Goal: Information Seeking & Learning: Learn about a topic

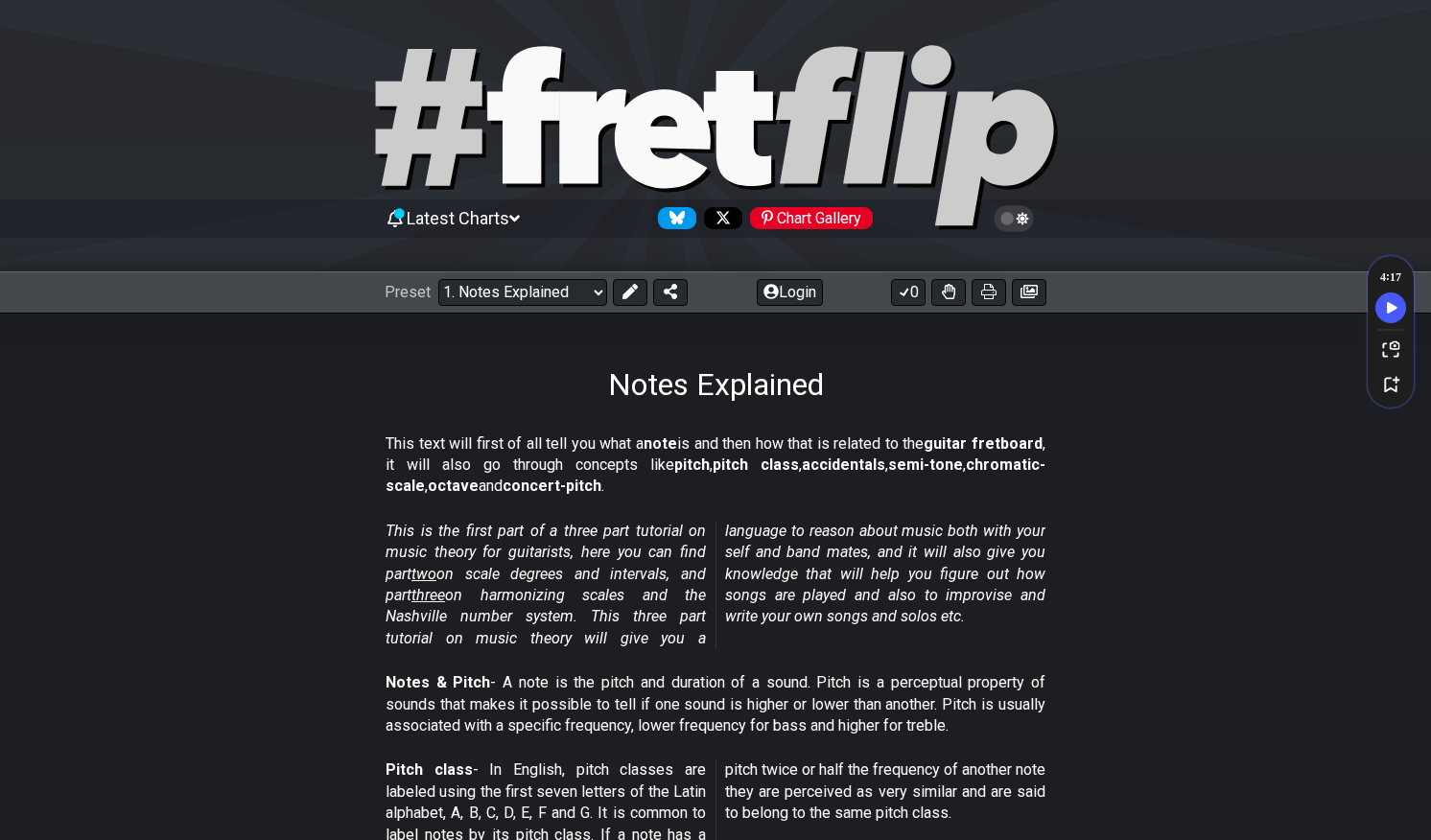
select select "/musical-notes-explained"
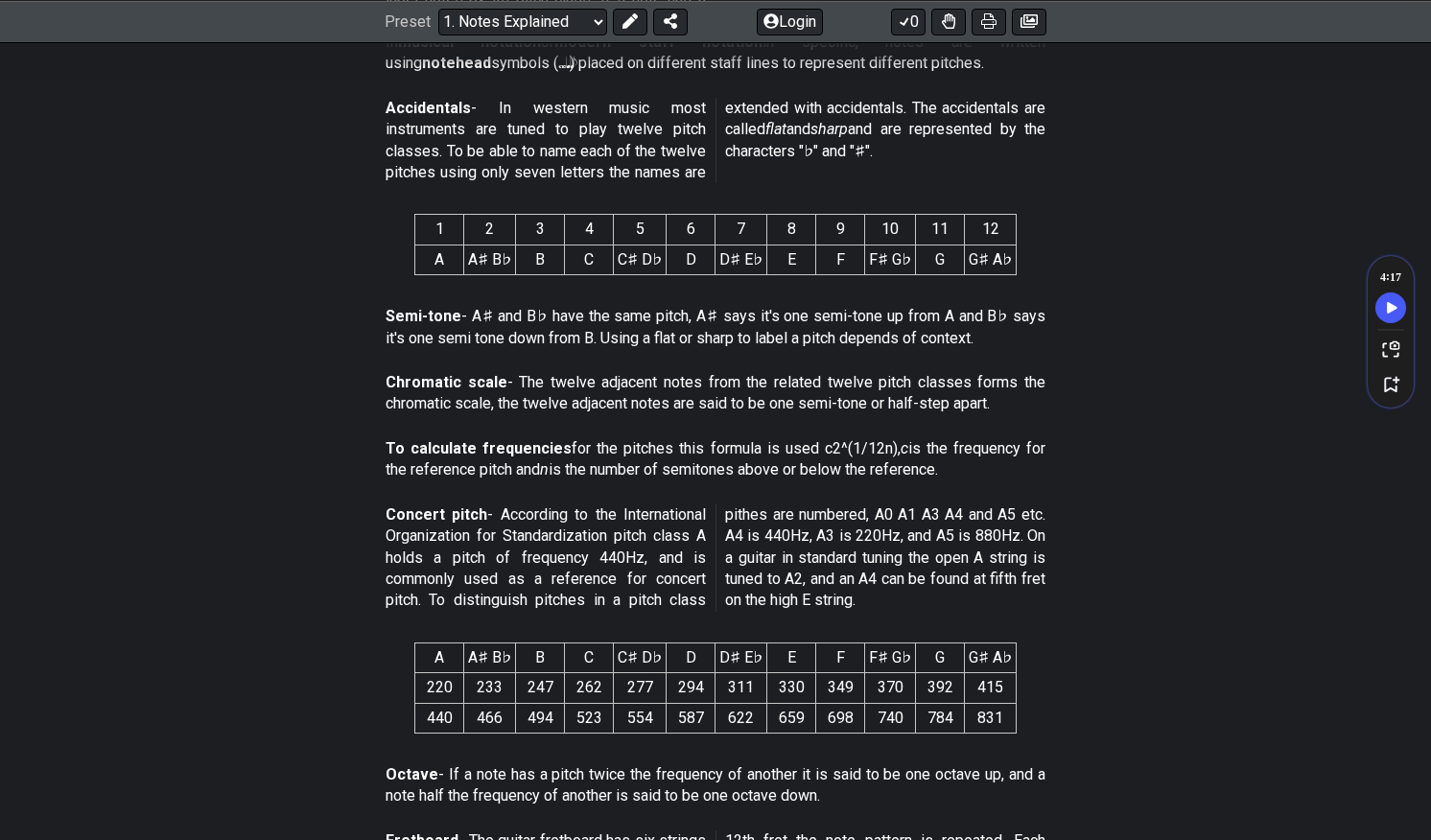
scroll to position [842, 0]
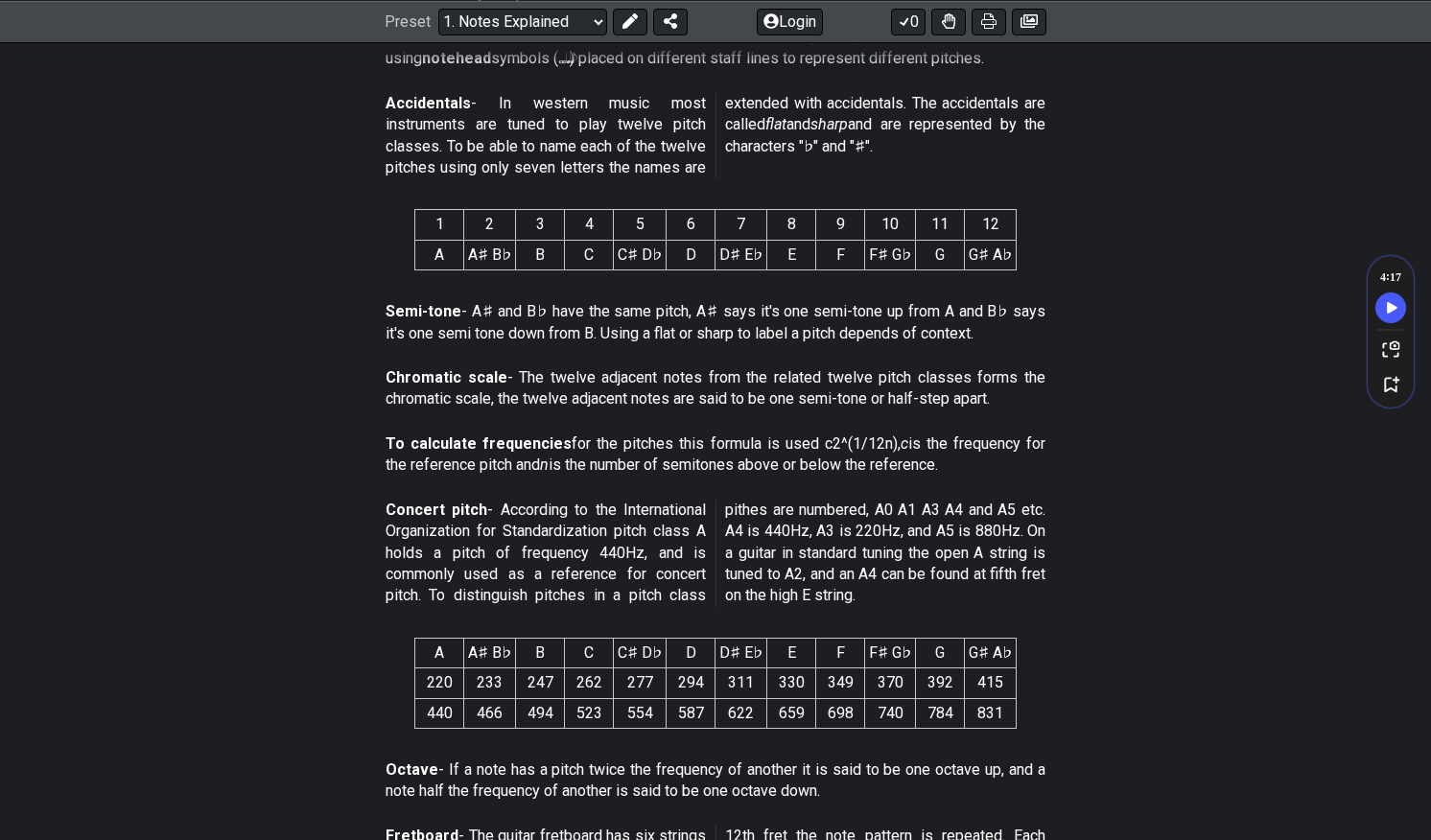
click at [1059, 802] on section "Octave - If a note has a pitch twice the frequency of another it is said to be …" at bounding box center [715, 784] width 1431 height 66
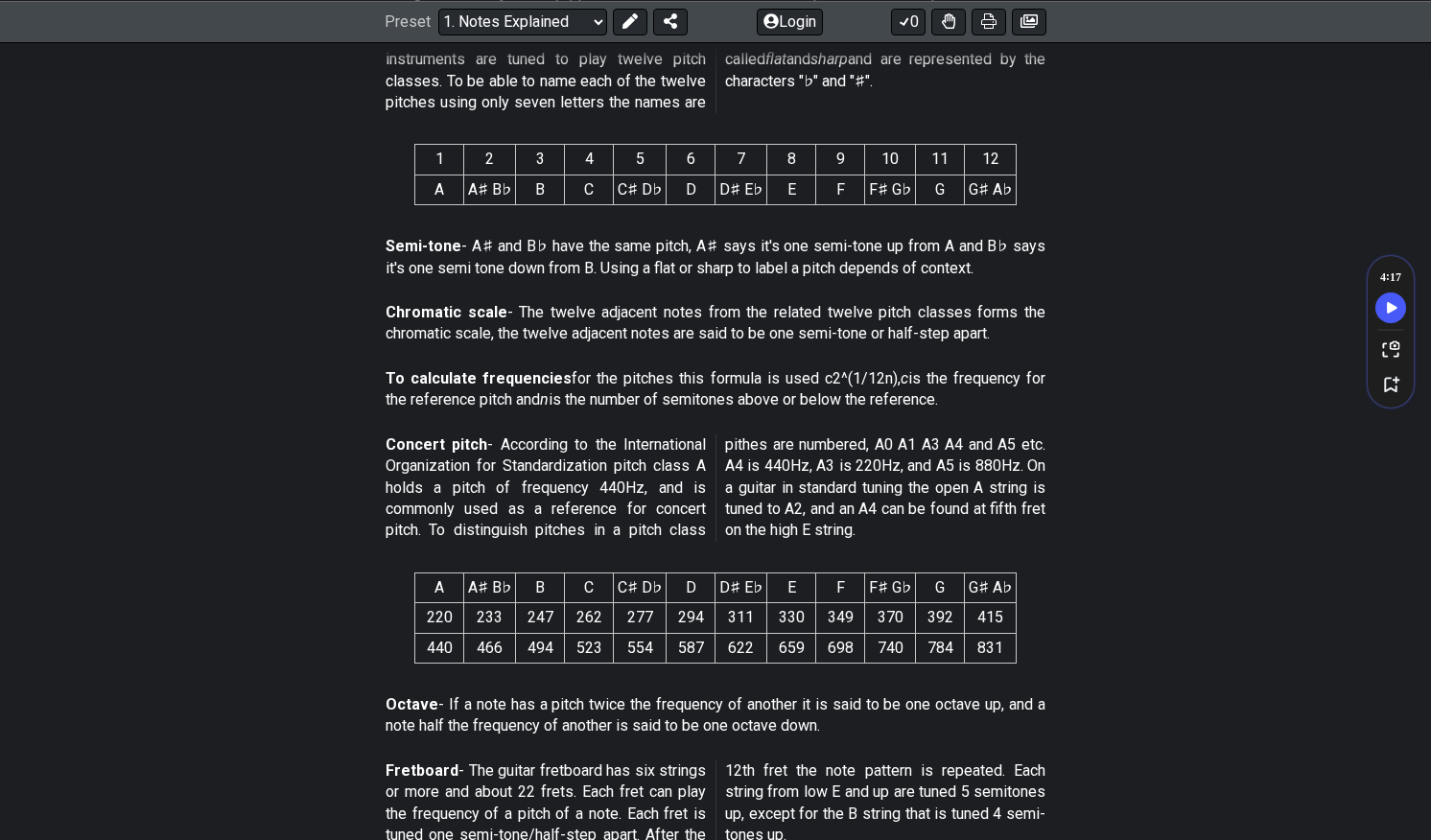
scroll to position [948, 0]
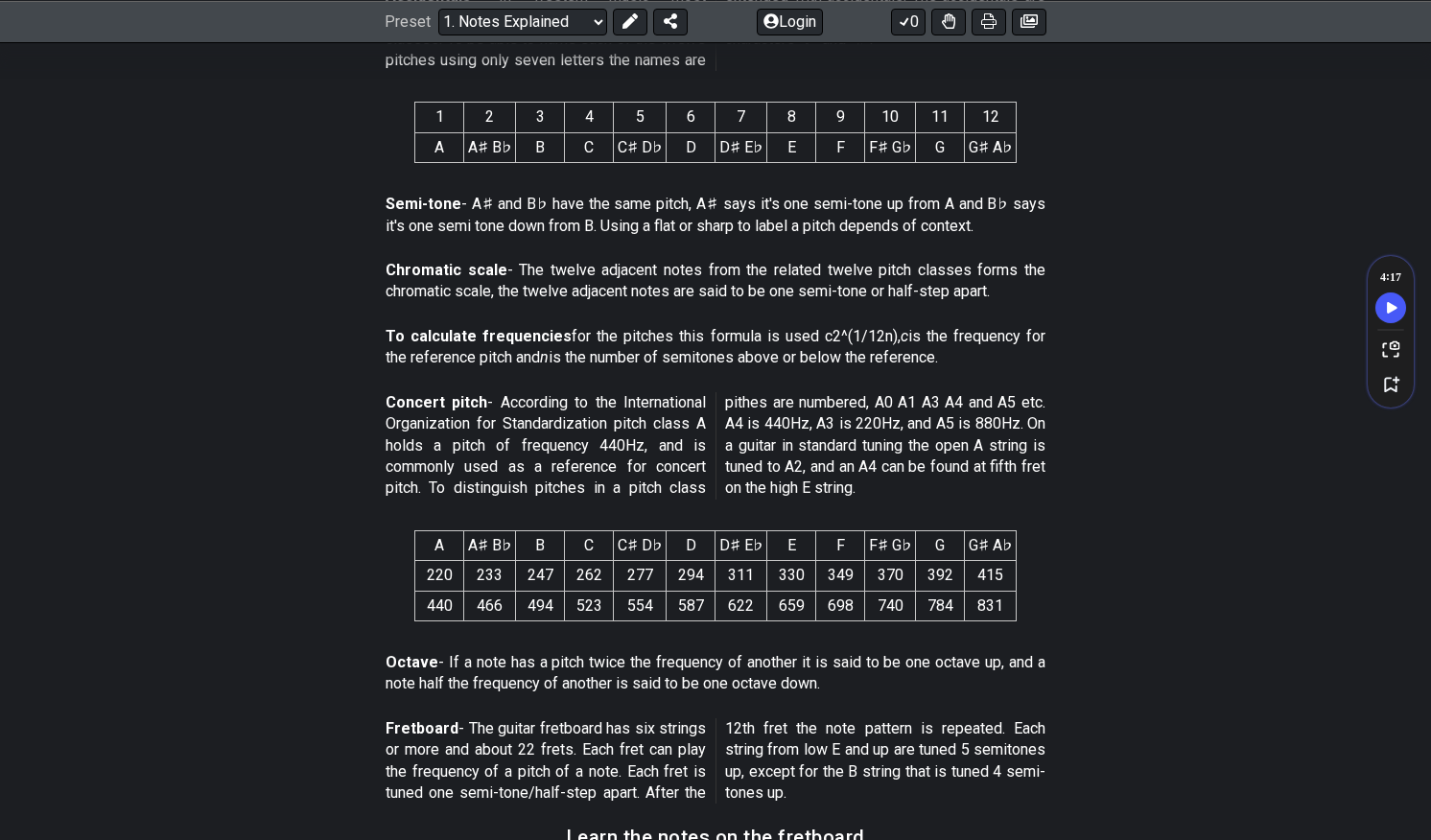
click at [877, 397] on p "Concert pitch - According to the International Organization for Standardization…" at bounding box center [715, 446] width 660 height 107
click at [976, 451] on p "Concert pitch - According to the International Organization for Standardization…" at bounding box center [715, 446] width 660 height 107
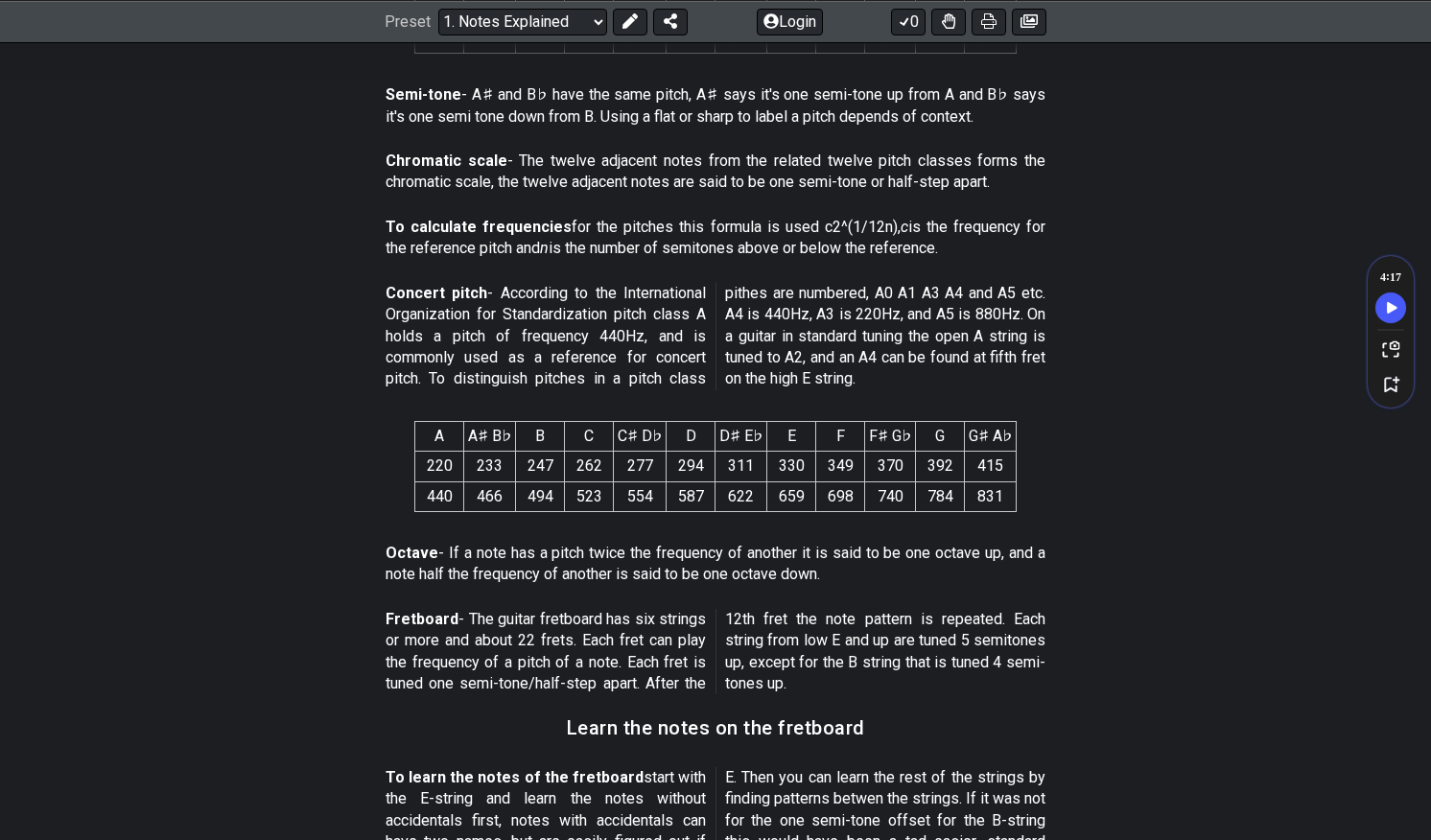
scroll to position [1067, 0]
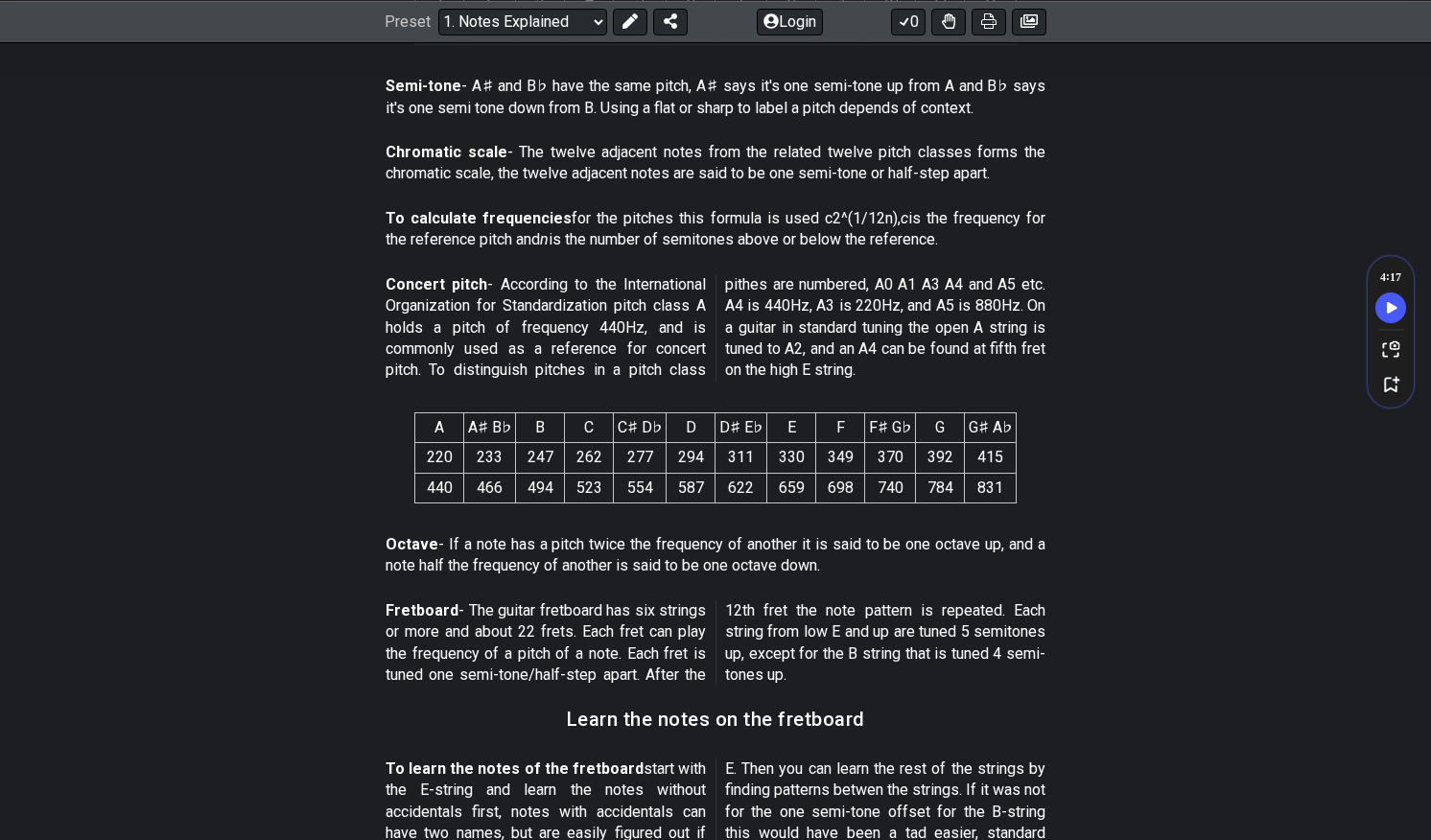
click at [528, 546] on p "Octave - If a note has a pitch twice the frequency of another it is said to be …" at bounding box center [715, 554] width 660 height 43
click at [639, 574] on p "Octave - If a note has a pitch twice the frequency of another it is said to be …" at bounding box center [715, 554] width 660 height 43
click at [788, 567] on p "Octave - If a note has a pitch twice the frequency of another it is said to be …" at bounding box center [715, 554] width 660 height 43
click at [404, 628] on p "Fretboard - The guitar fretboard has six strings or more and about 22 frets. Ea…" at bounding box center [715, 643] width 660 height 87
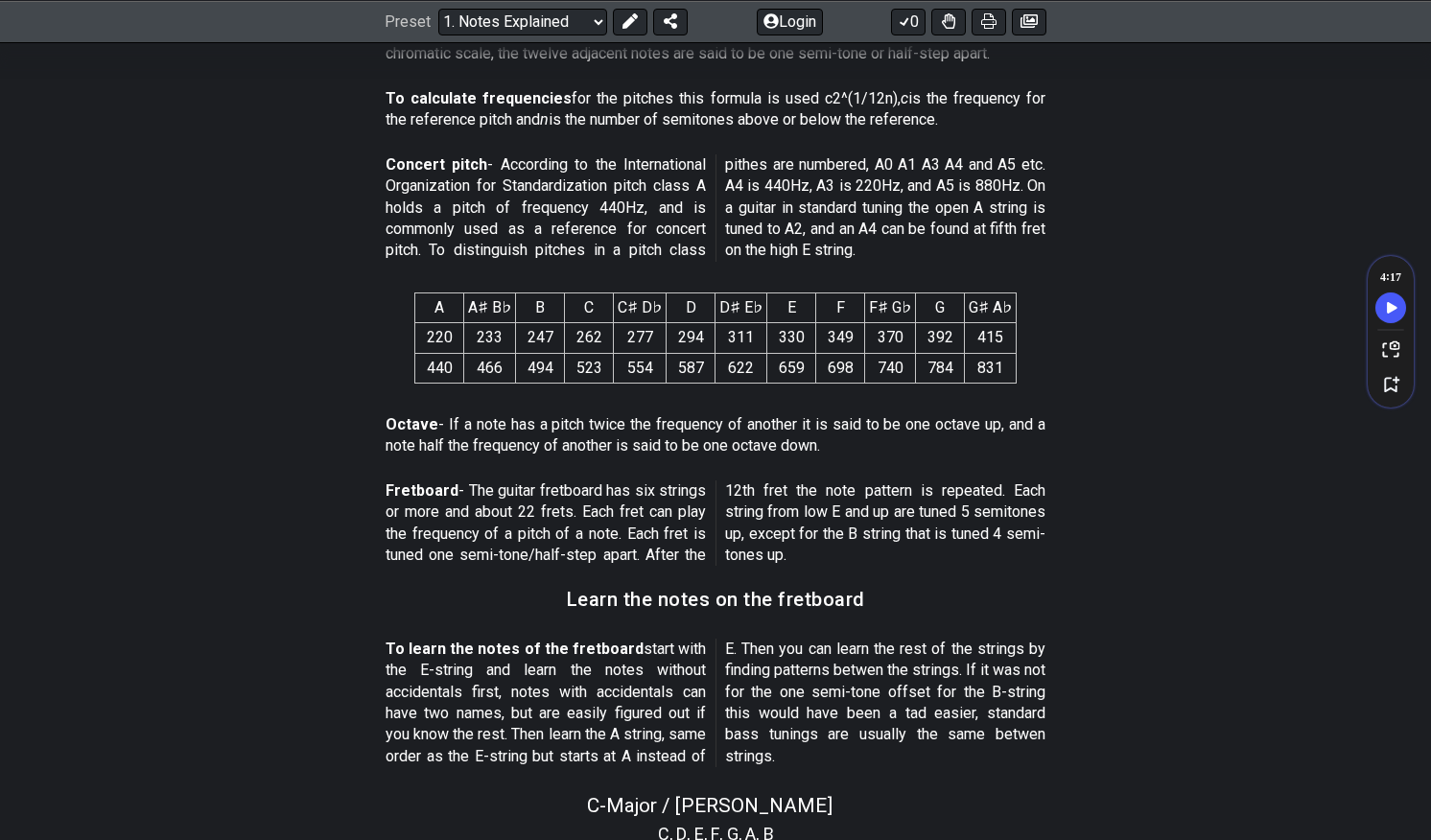
scroll to position [1198, 0]
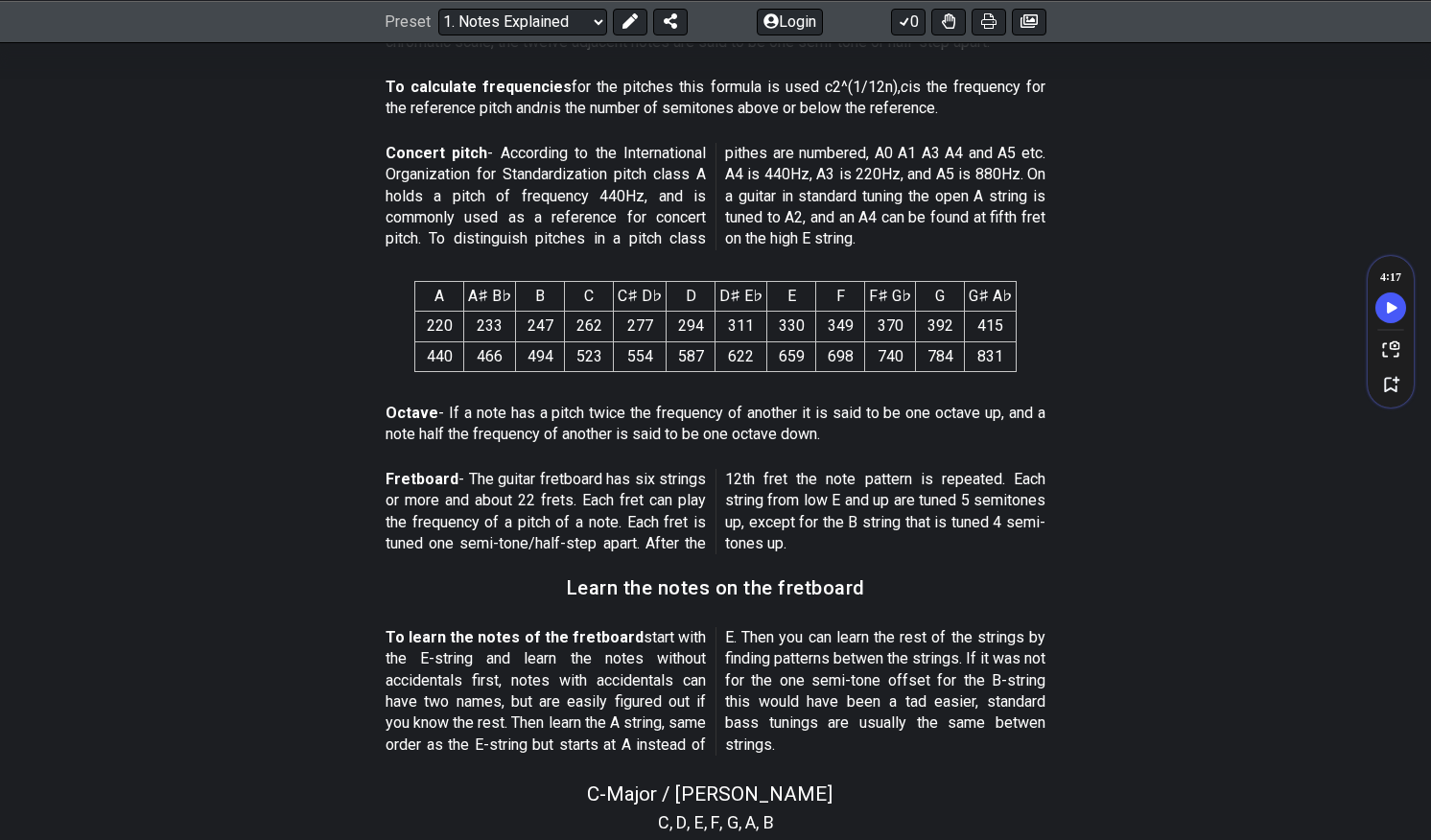
click at [580, 469] on p "Fretboard - The guitar fretboard has six strings or more and about 22 frets. Ea…" at bounding box center [715, 512] width 660 height 87
click at [675, 474] on p "Fretboard - The guitar fretboard has six strings or more and about 22 frets. Ea…" at bounding box center [715, 512] width 660 height 87
click at [439, 504] on p "Fretboard - The guitar fretboard has six strings or more and about 22 frets. Ea…" at bounding box center [715, 512] width 660 height 87
click at [520, 504] on p "Fretboard - The guitar fretboard has six strings or more and about 22 frets. Ea…" at bounding box center [715, 512] width 660 height 87
click at [820, 493] on p "Fretboard - The guitar fretboard has six strings or more and about 22 frets. Ea…" at bounding box center [715, 512] width 660 height 87
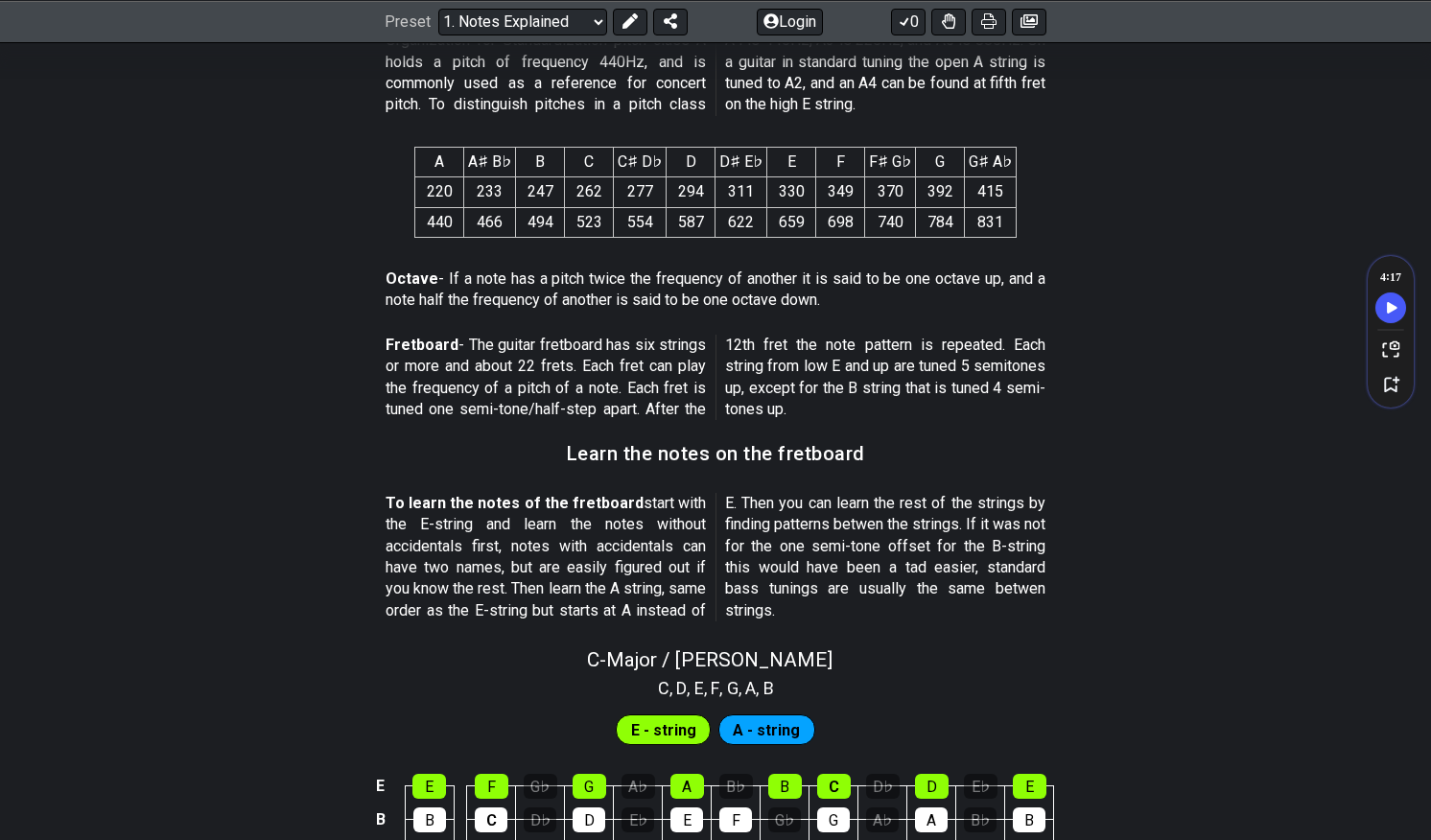
scroll to position [1332, 0]
click at [551, 286] on p "Octave - If a note has a pitch twice the frequency of another it is said to be …" at bounding box center [715, 291] width 660 height 43
click at [563, 275] on p "Octave - If a note has a pitch twice the frequency of another it is said to be …" at bounding box center [715, 291] width 660 height 43
click at [687, 293] on p "Octave - If a note has a pitch twice the frequency of another it is said to be …" at bounding box center [715, 291] width 660 height 43
click at [703, 299] on p "Octave - If a note has a pitch twice the frequency of another it is said to be …" at bounding box center [715, 291] width 660 height 43
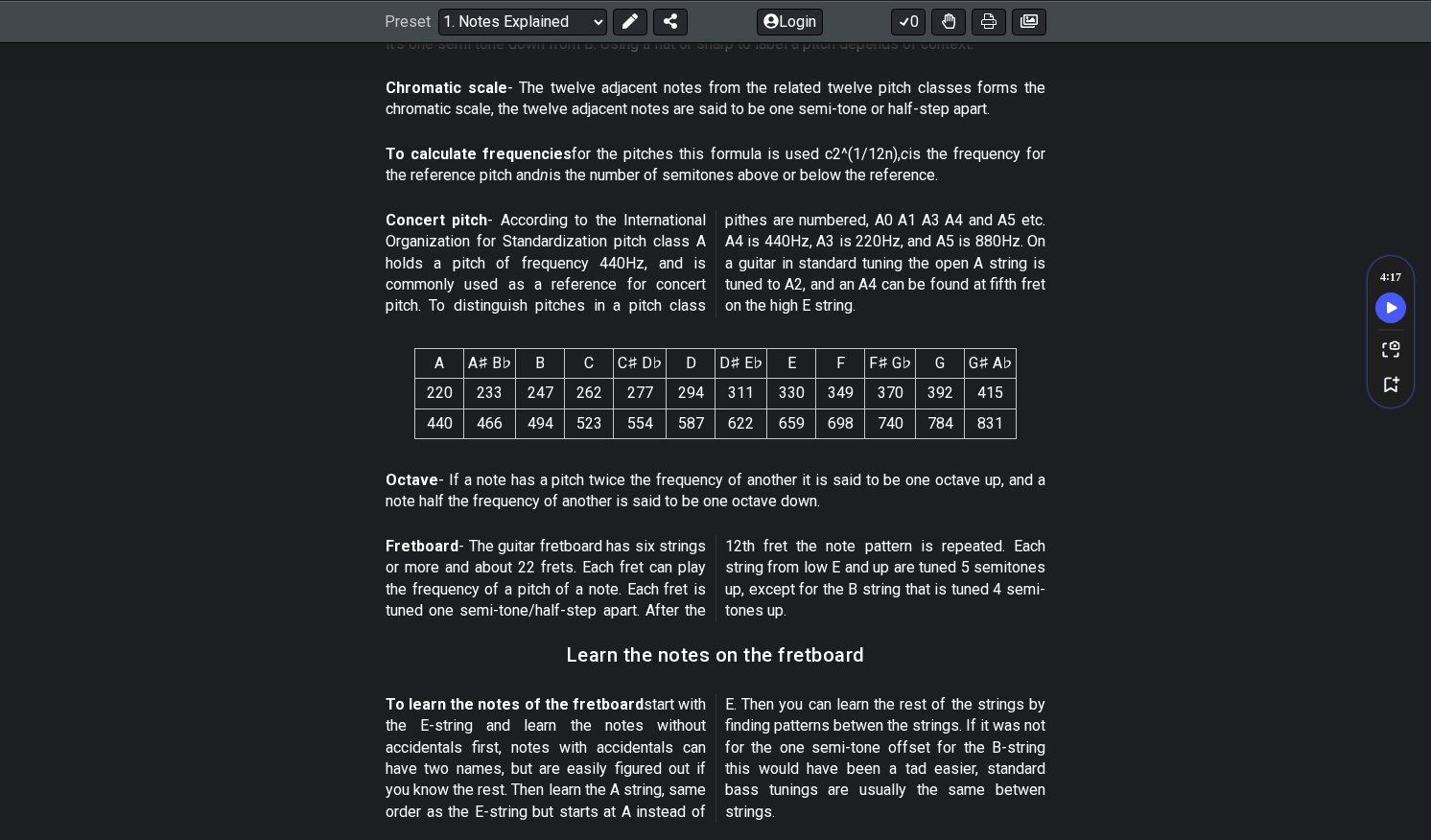
scroll to position [1141, 0]
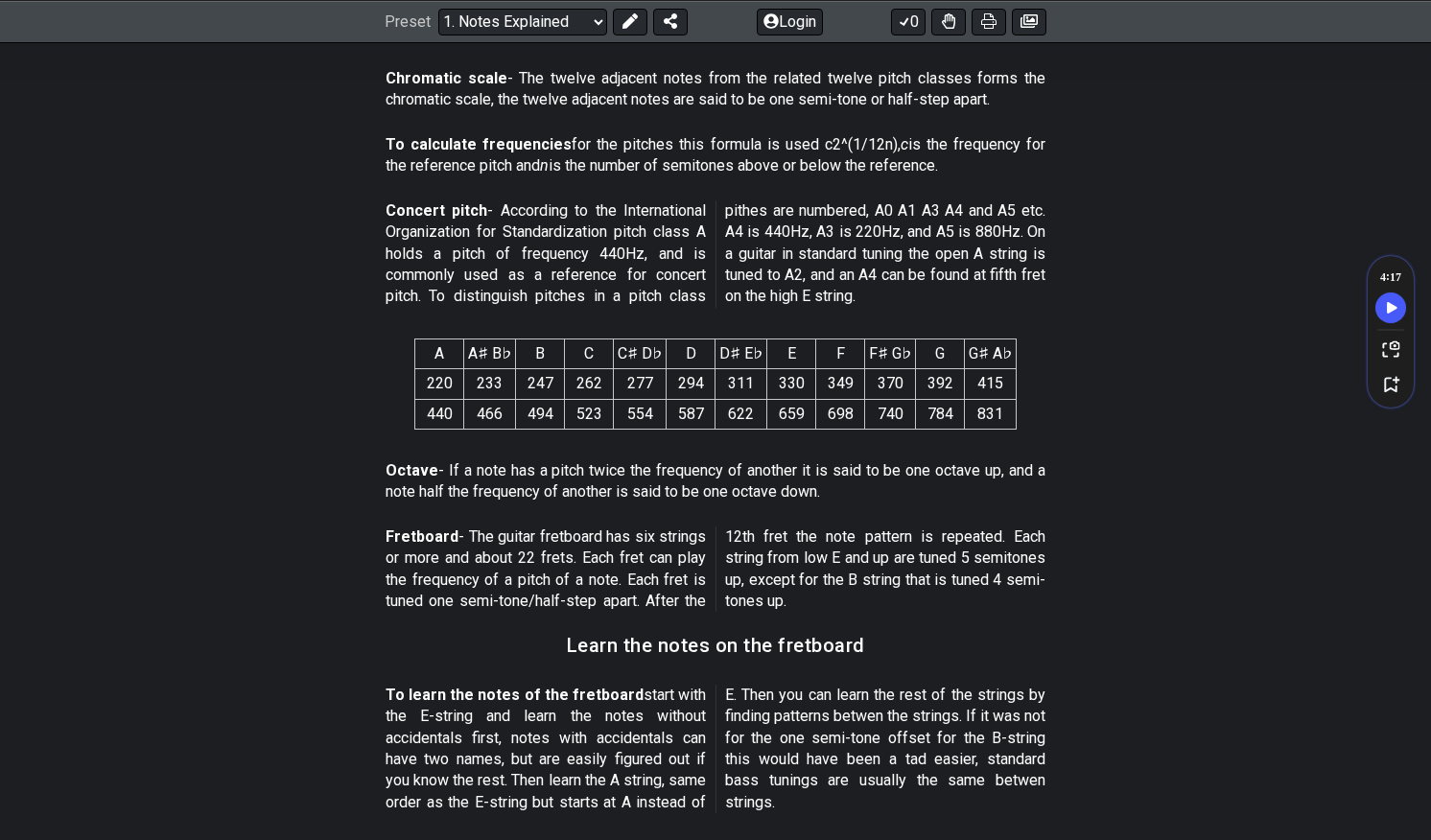
click at [557, 482] on p "Octave - If a note has a pitch twice the frequency of another it is said to be …" at bounding box center [715, 481] width 660 height 43
click at [543, 481] on p "Octave - If a note has a pitch twice the frequency of another it is said to be …" at bounding box center [715, 481] width 660 height 43
click at [605, 482] on p "Octave - If a note has a pitch twice the frequency of another it is said to be …" at bounding box center [715, 481] width 660 height 43
click at [691, 482] on p "Octave - If a note has a pitch twice the frequency of another it is said to be …" at bounding box center [715, 481] width 660 height 43
click at [778, 490] on p "Octave - If a note has a pitch twice the frequency of another it is said to be …" at bounding box center [715, 481] width 660 height 43
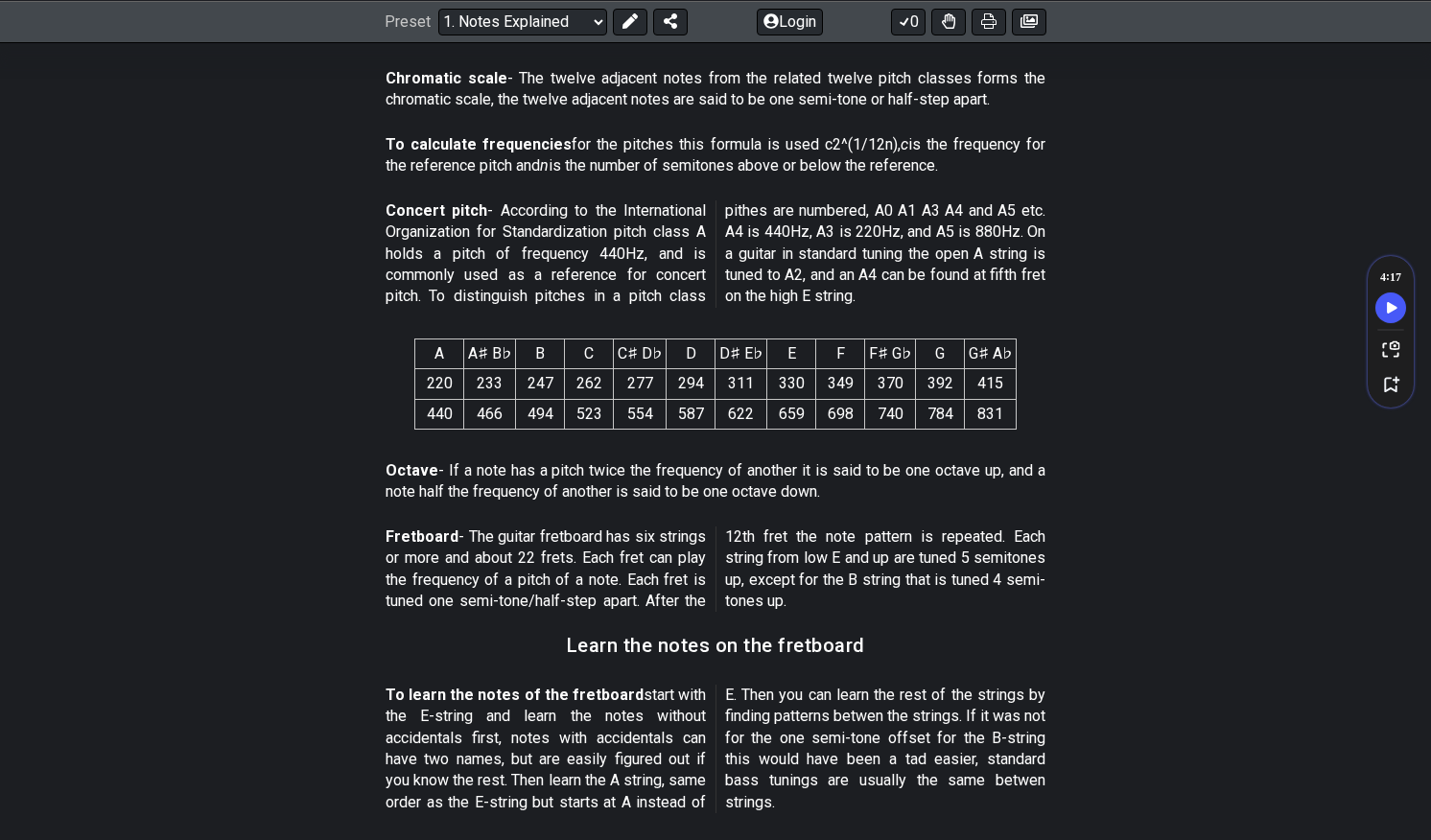
click at [814, 490] on p "Octave - If a note has a pitch twice the frequency of another it is said to be …" at bounding box center [715, 481] width 660 height 43
click at [662, 472] on p "Octave - If a note has a pitch twice the frequency of another it is said to be …" at bounding box center [715, 481] width 660 height 43
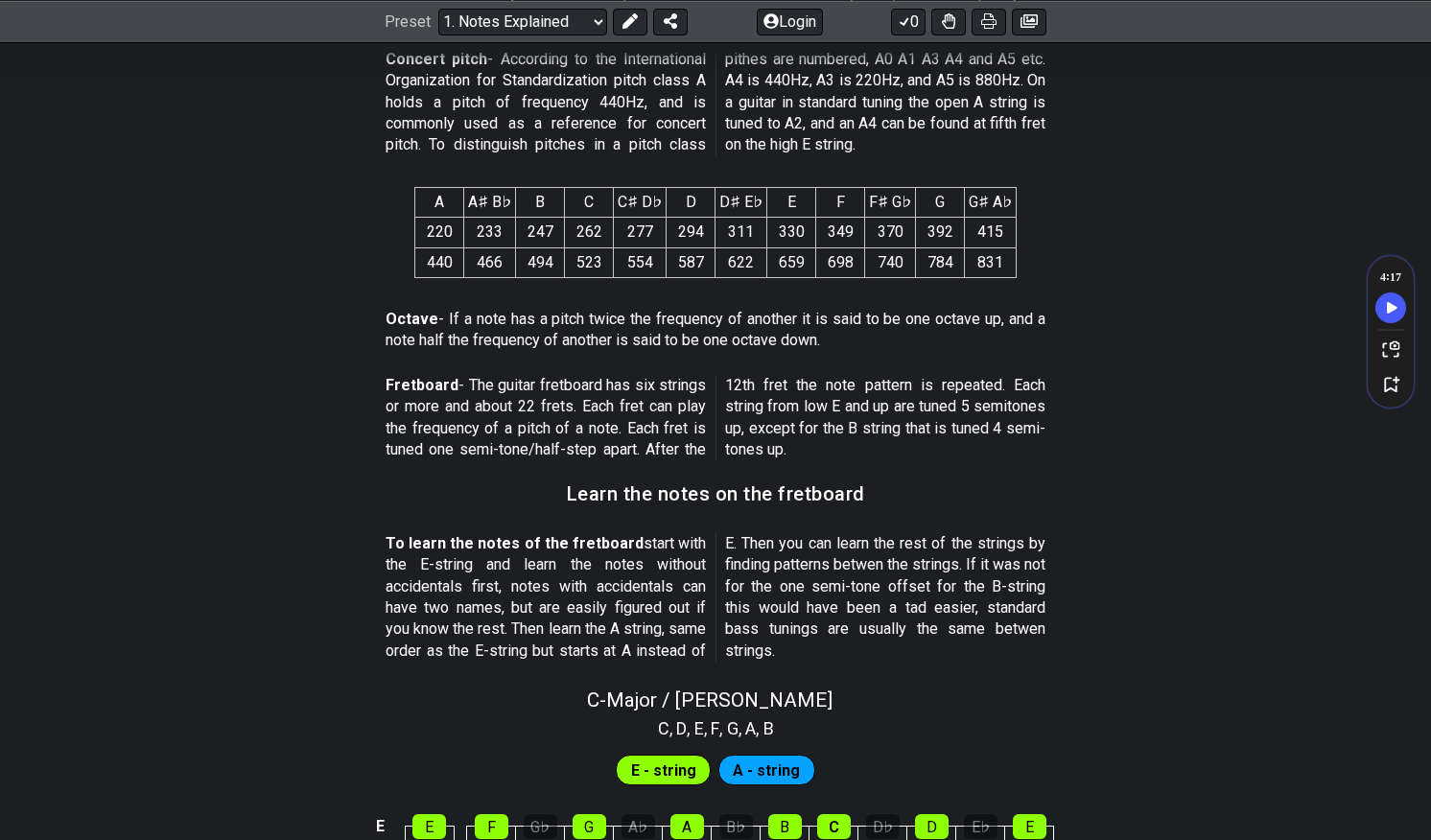
scroll to position [1293, 0]
click at [645, 385] on p "Fretboard - The guitar fretboard has six strings or more and about 22 frets. Ea…" at bounding box center [715, 417] width 660 height 87
click at [656, 405] on p "Fretboard - The guitar fretboard has six strings or more and about 22 frets. Ea…" at bounding box center [715, 417] width 660 height 87
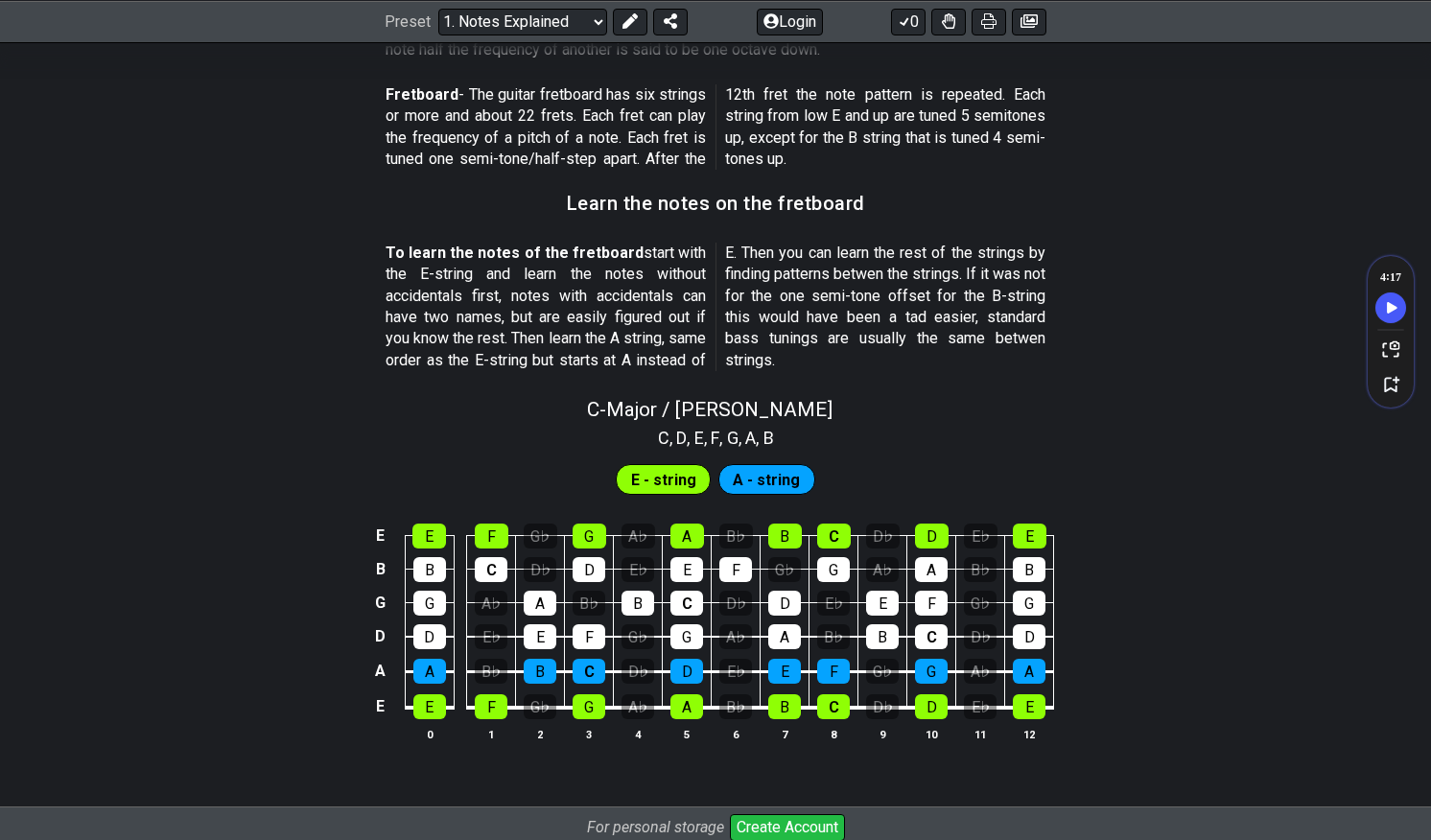
scroll to position [1559, 0]
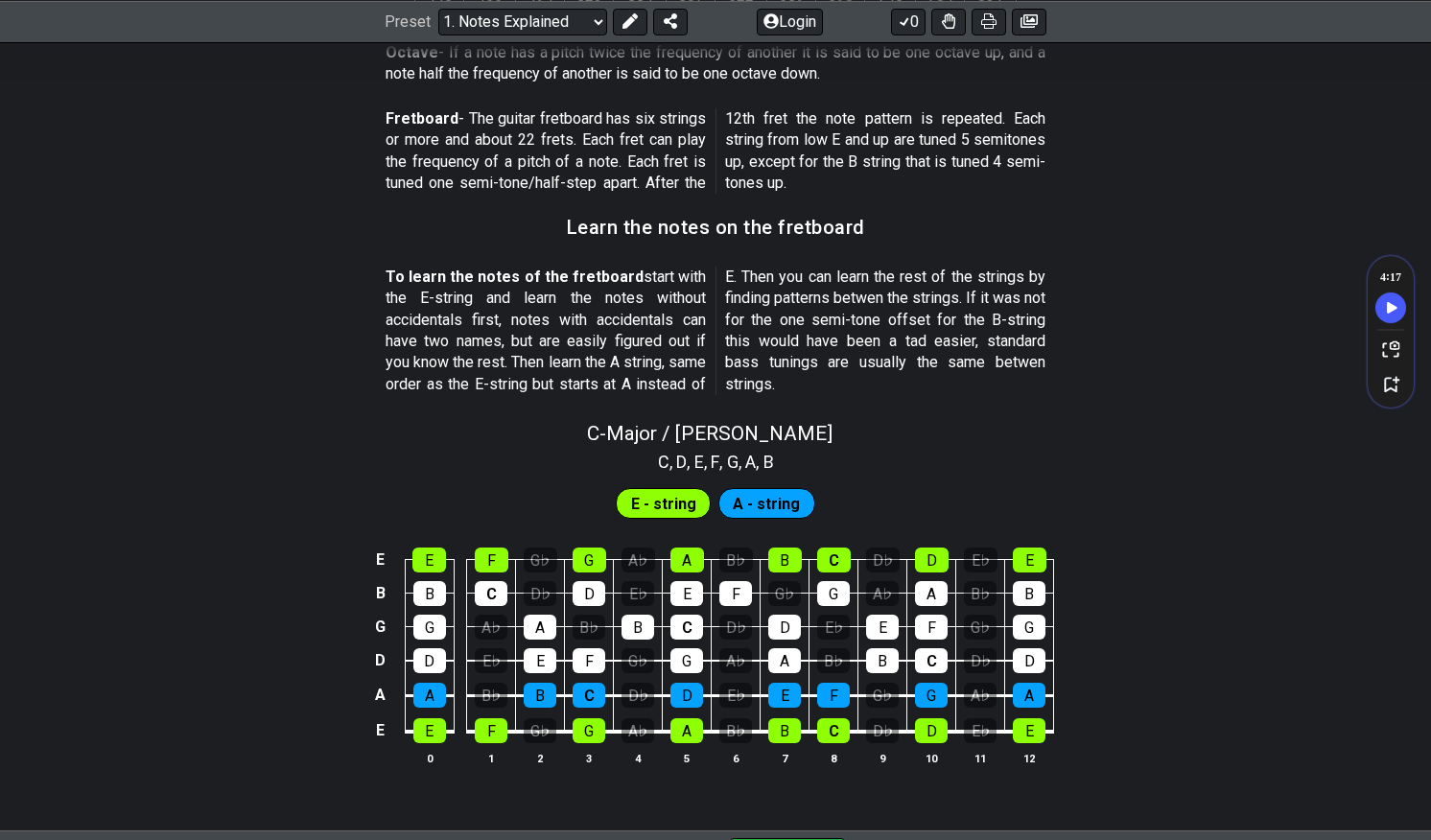
click at [472, 269] on strong "To learn the notes of the fretboard" at bounding box center [514, 277] width 258 height 18
click at [390, 311] on p "To learn the notes of the fretboard start with the E-string and learn the notes…" at bounding box center [715, 330] width 660 height 128
click at [538, 310] on p "To learn the notes of the fretboard start with the E-string and learn the notes…" at bounding box center [715, 330] width 660 height 128
click at [651, 305] on p "To learn the notes of the fretboard start with the E-string and learn the notes…" at bounding box center [715, 330] width 660 height 128
click at [630, 318] on p "To learn the notes of the fretboard start with the E-string and learn the notes…" at bounding box center [715, 330] width 660 height 128
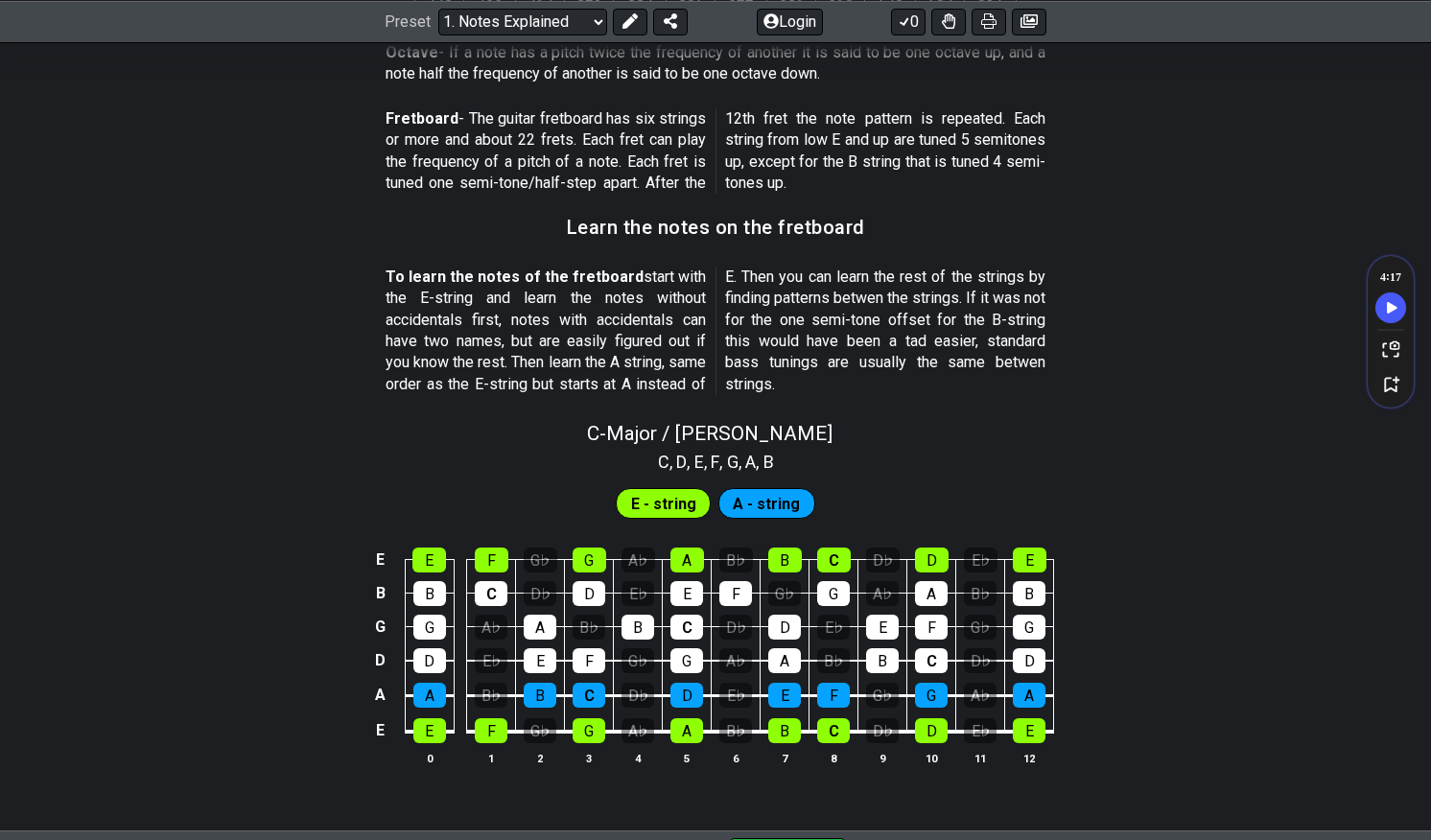
click at [521, 322] on p "To learn the notes of the fretboard start with the E-string and learn the notes…" at bounding box center [715, 330] width 660 height 128
click at [612, 320] on p "To learn the notes of the fretboard start with the E-string and learn the notes…" at bounding box center [715, 330] width 660 height 128
click at [554, 323] on p "To learn the notes of the fretboard start with the E-string and learn the notes…" at bounding box center [715, 330] width 660 height 128
click at [438, 342] on p "To learn the notes of the fretboard start with the E-string and learn the notes…" at bounding box center [715, 330] width 660 height 128
click at [560, 340] on p "To learn the notes of the fretboard start with the E-string and learn the notes…" at bounding box center [715, 330] width 660 height 128
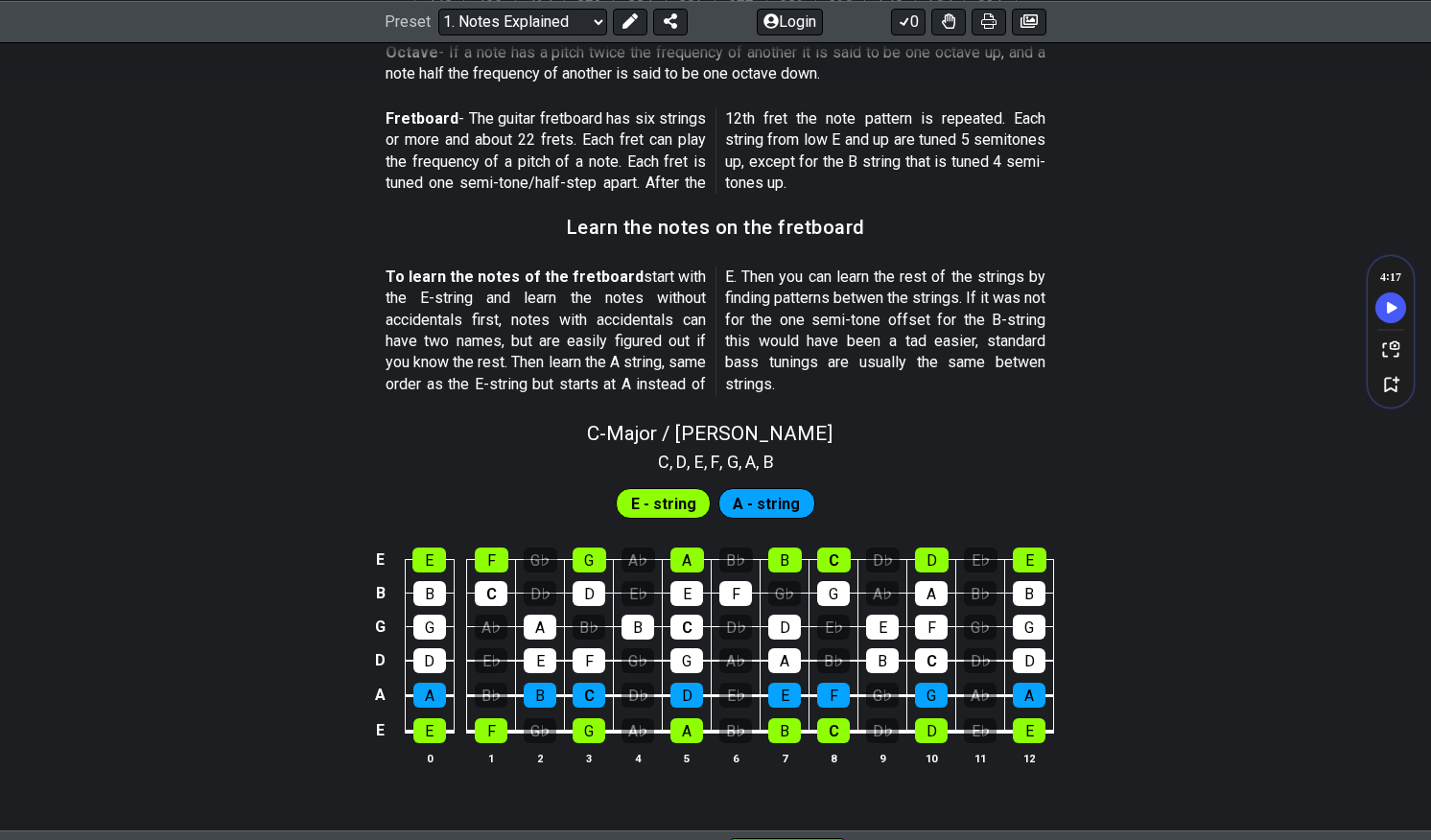
click at [650, 340] on p "To learn the notes of the fretboard start with the E-string and learn the notes…" at bounding box center [715, 330] width 660 height 128
click at [410, 352] on p "To learn the notes of the fretboard start with the E-string and learn the notes…" at bounding box center [715, 330] width 660 height 128
click at [608, 386] on p "To learn the notes of the fretboard start with the E-string and learn the notes…" at bounding box center [715, 330] width 660 height 128
click at [703, 386] on p "To learn the notes of the fretboard start with the E-string and learn the notes…" at bounding box center [715, 330] width 660 height 128
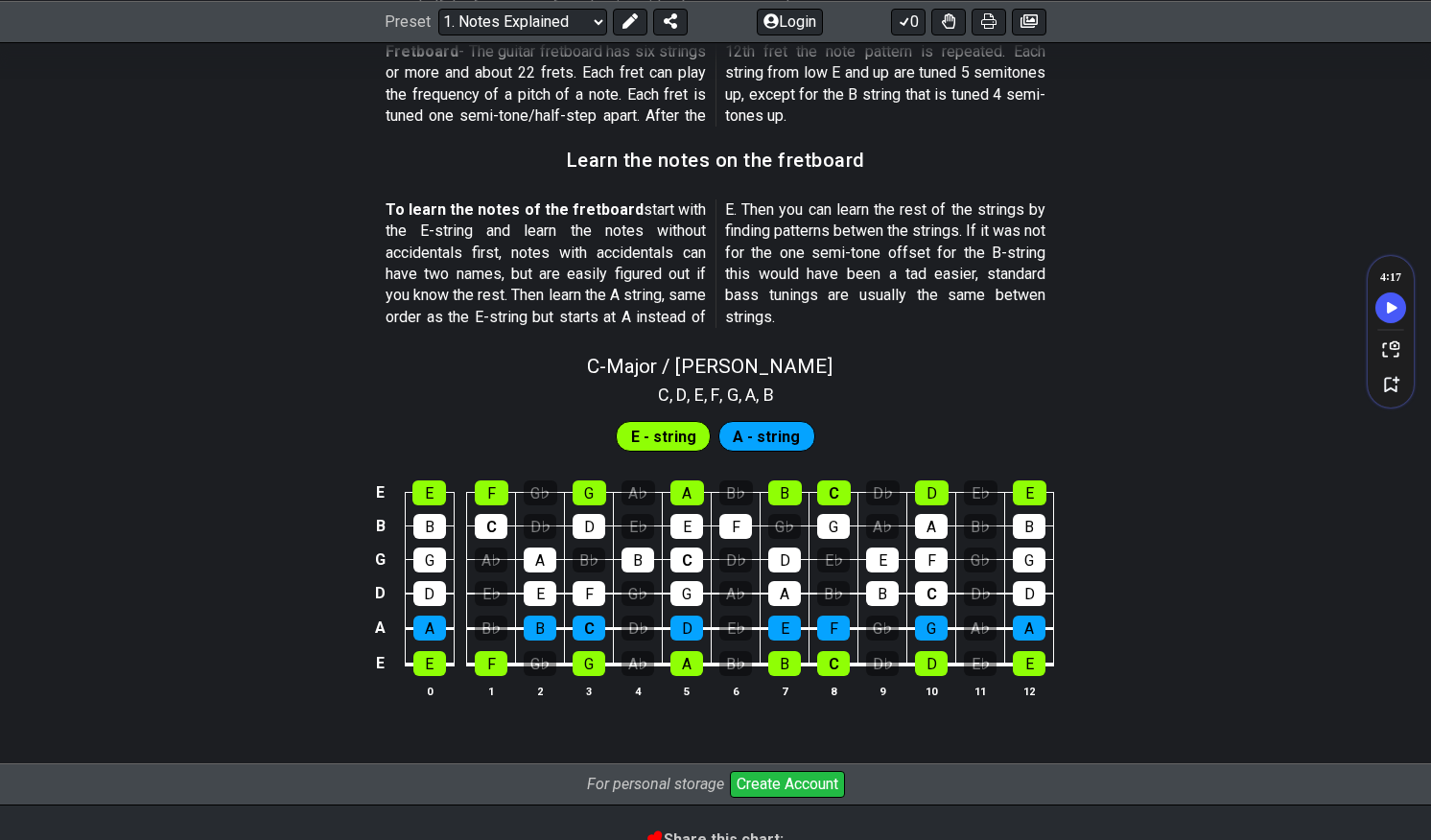
scroll to position [1638, 0]
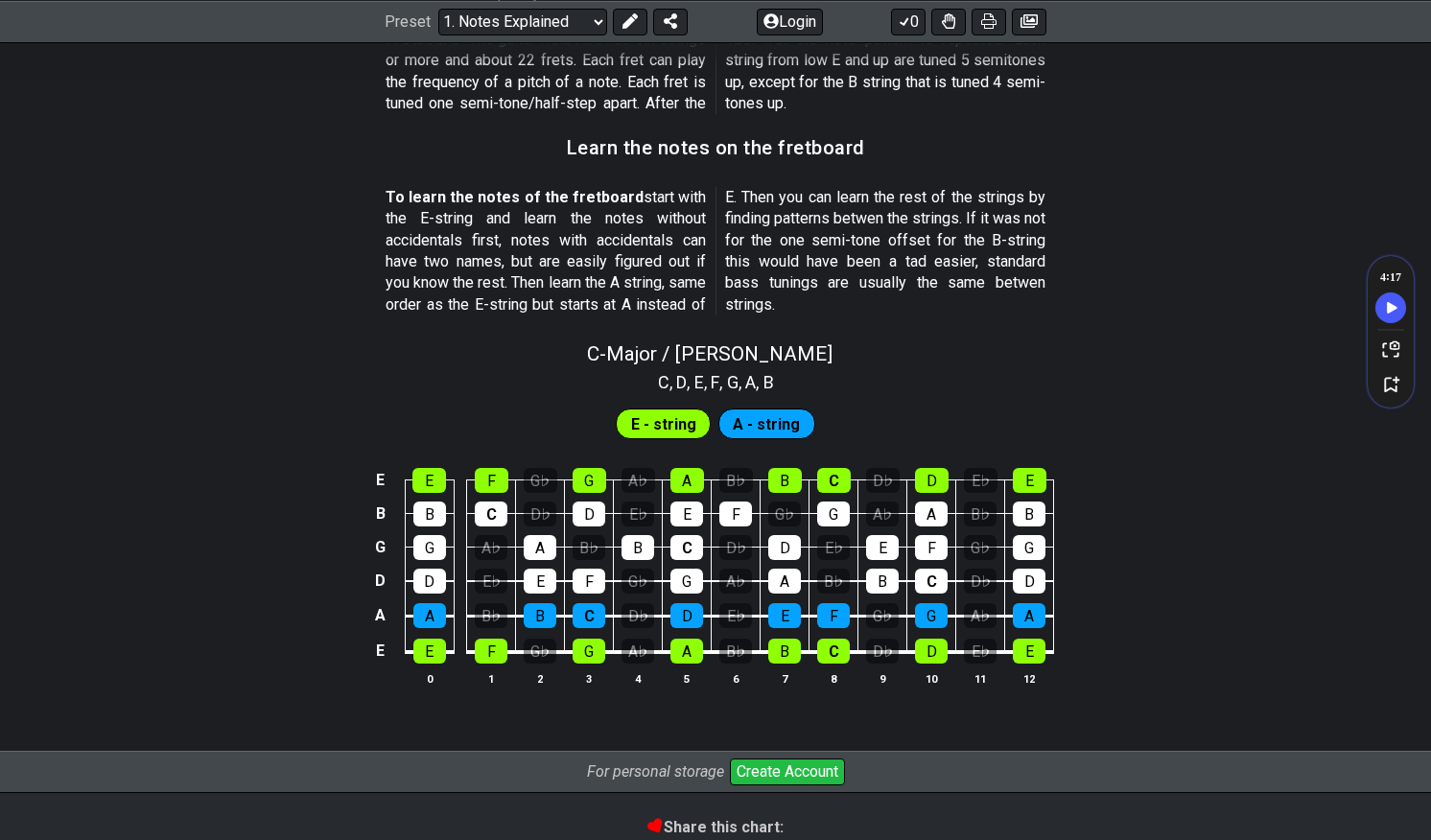
click at [1015, 376] on div "C , D , E , F , G , A , B" at bounding box center [715, 380] width 1431 height 31
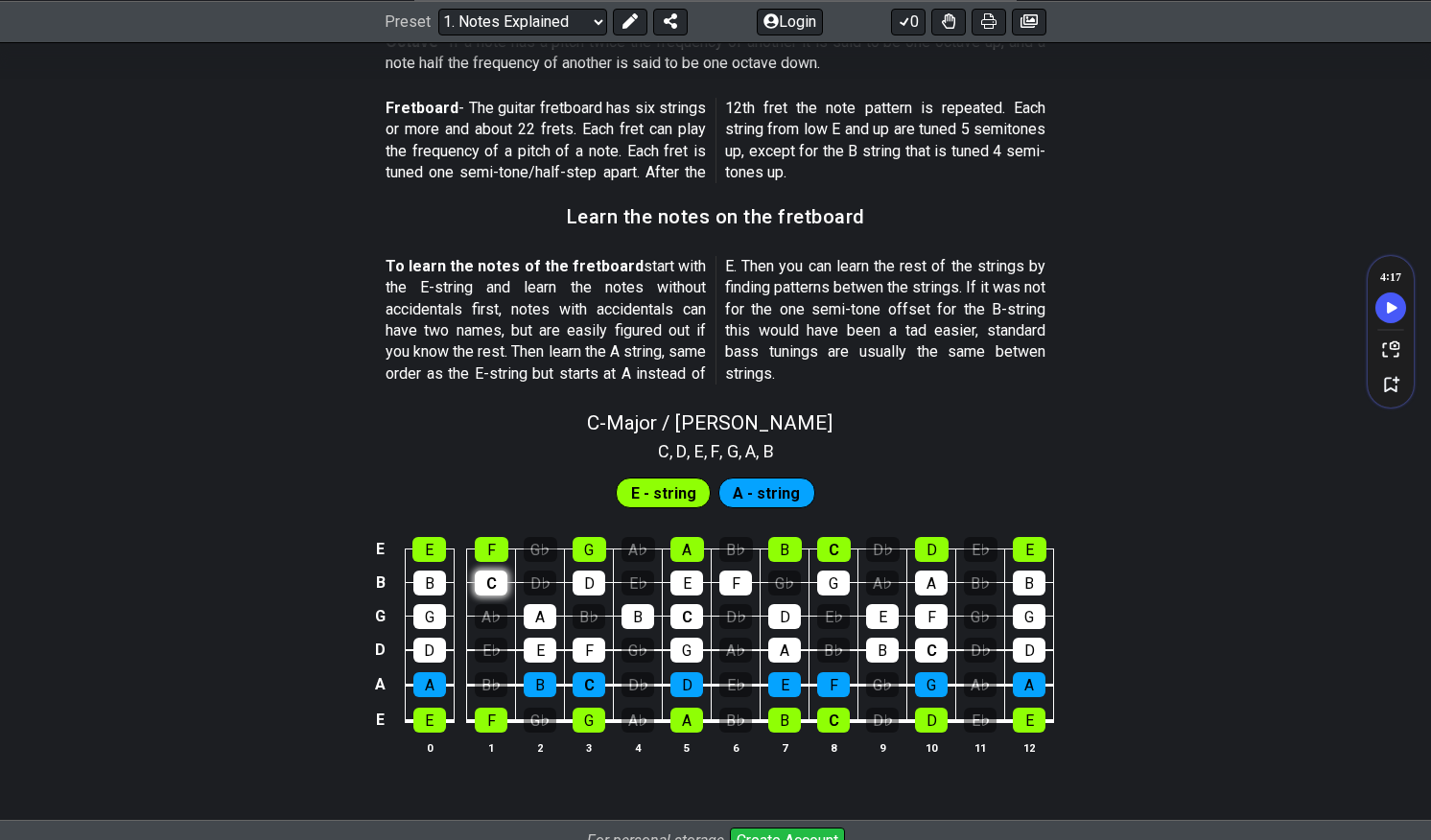
scroll to position [1827, 0]
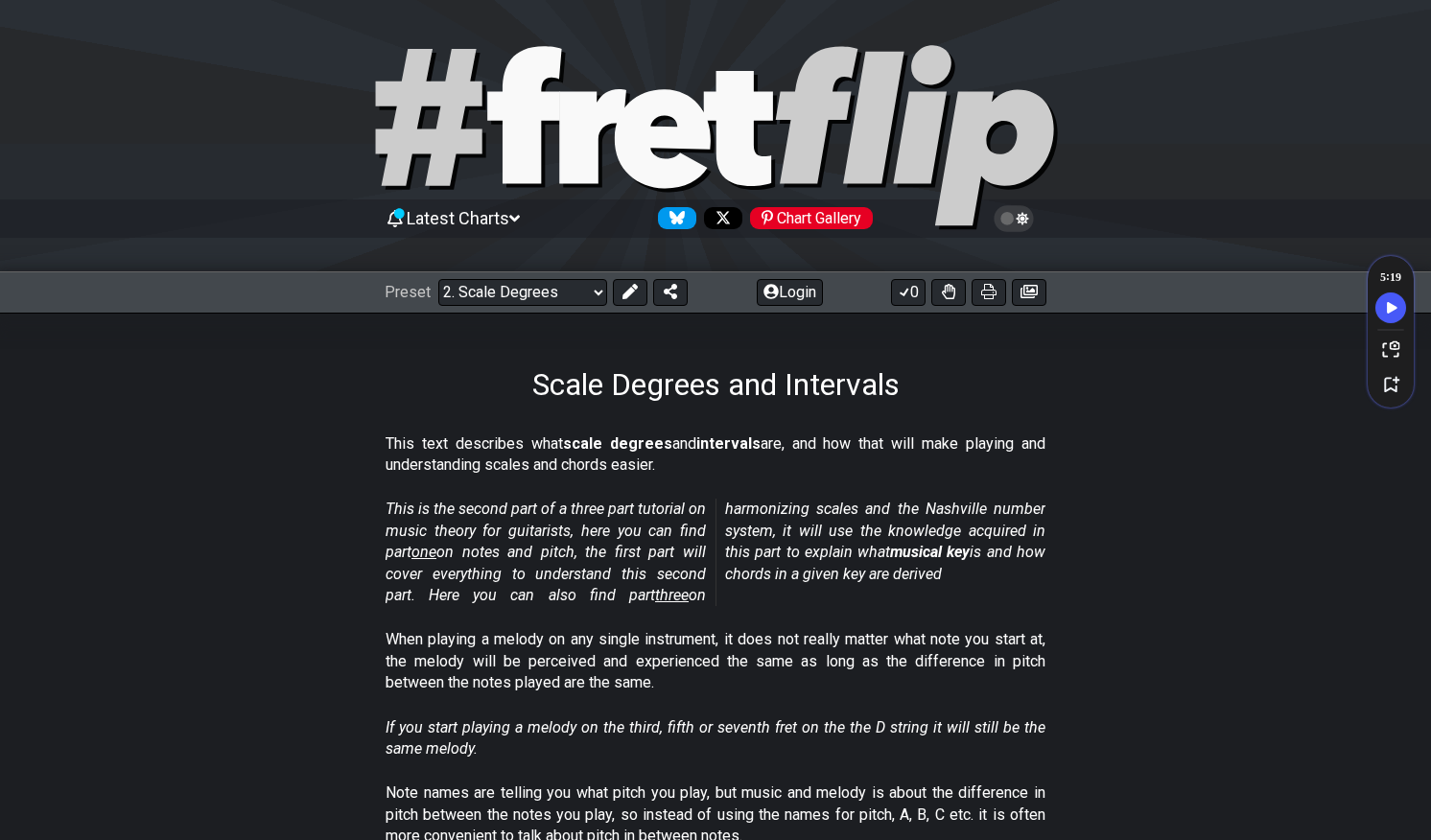
select select "/scale-degrees-and-intervals"
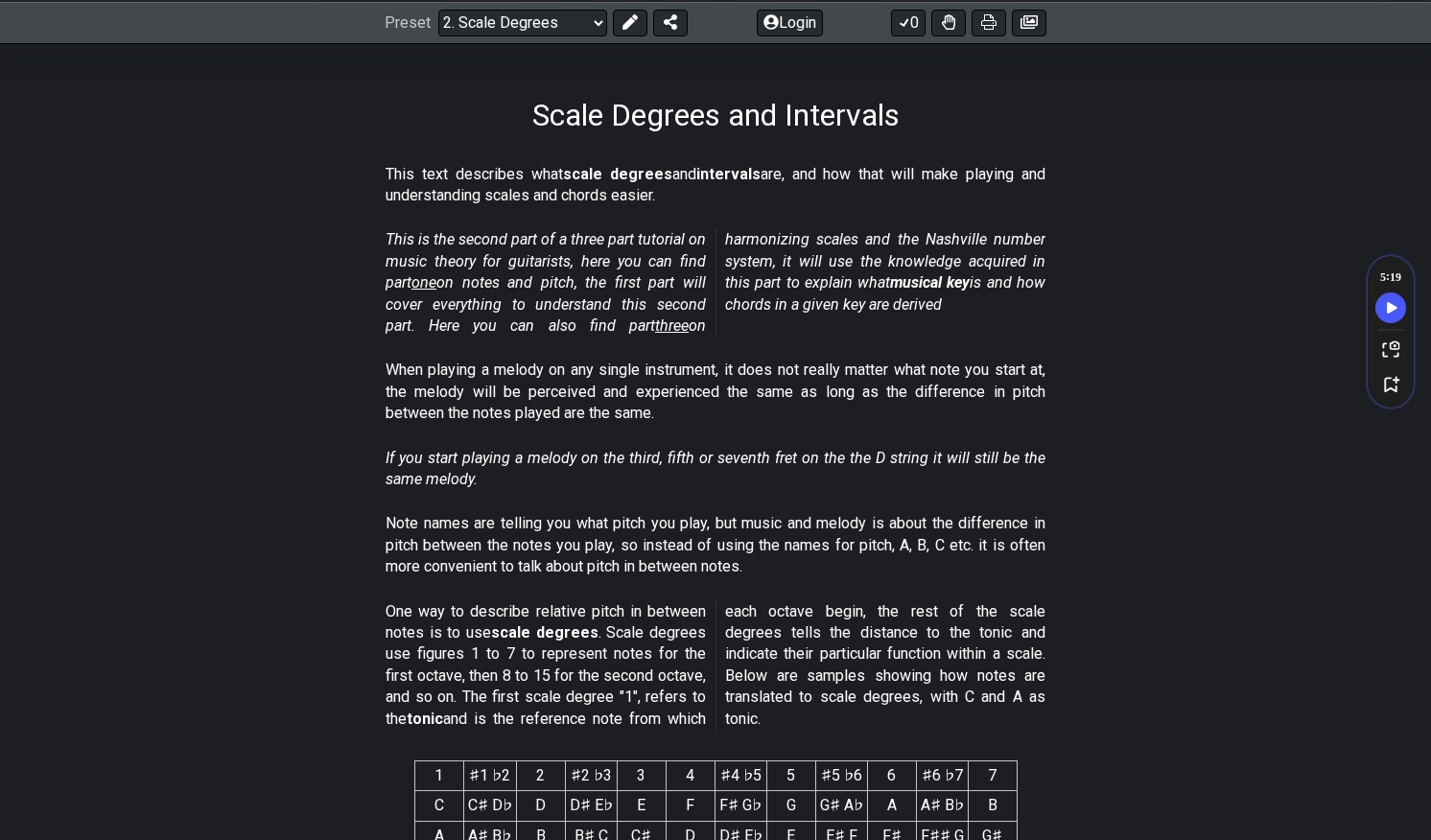
scroll to position [269, 0]
click at [553, 358] on div "When playing a melody on any single instrument, it does not really matter what …" at bounding box center [715, 396] width 660 height 88
click at [679, 404] on p "When playing a melody on any single instrument, it does not really matter what …" at bounding box center [715, 392] width 660 height 65
click at [913, 366] on p "When playing a melody on any single instrument, it does not really matter what …" at bounding box center [715, 392] width 660 height 65
click at [977, 397] on p "When playing a melody on any single instrument, it does not really matter what …" at bounding box center [715, 392] width 660 height 65
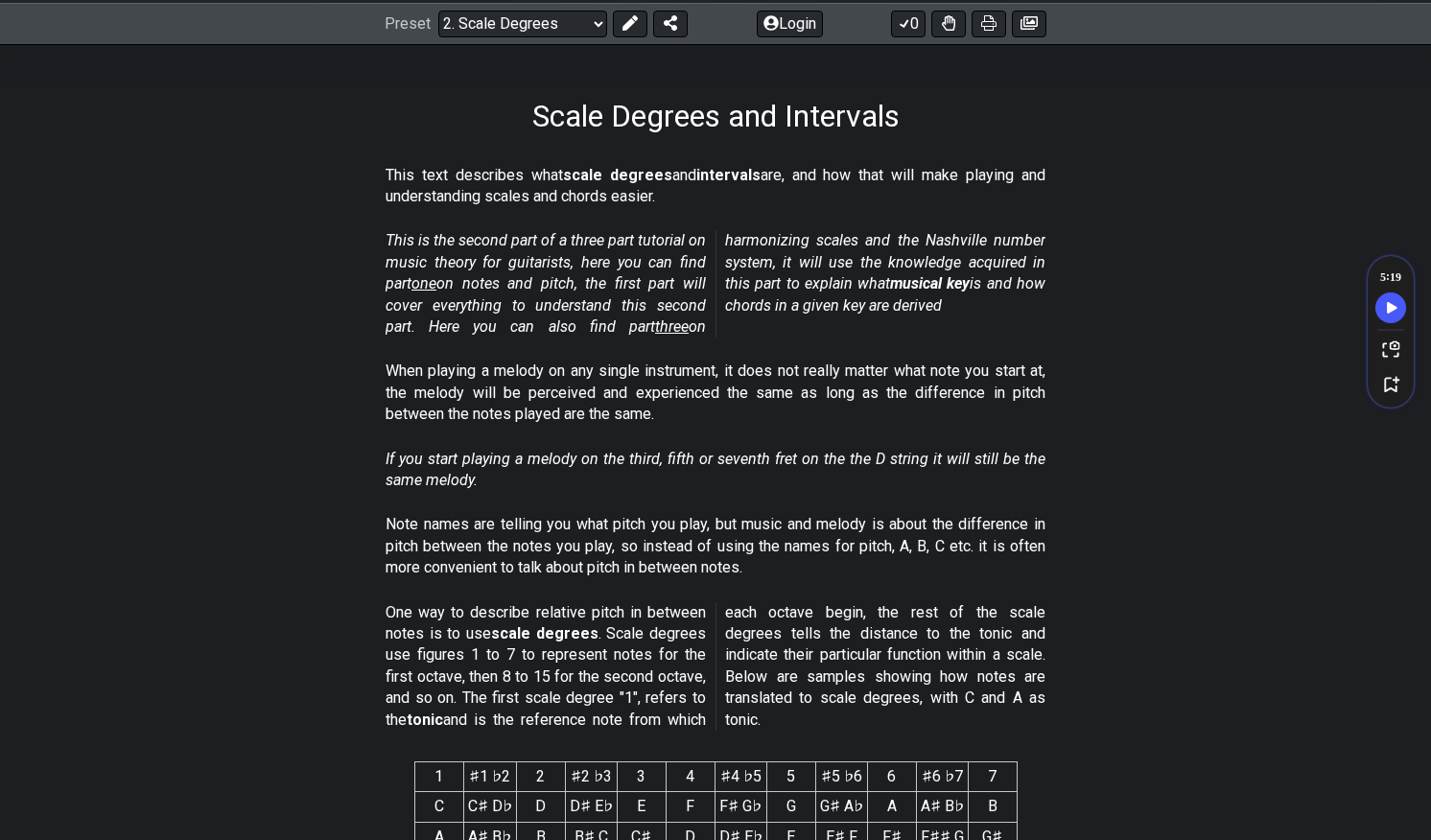
drag, startPoint x: 463, startPoint y: 391, endPoint x: 506, endPoint y: 399, distance: 43.7
click at [464, 390] on p "When playing a melody on any single instrument, it does not really matter what …" at bounding box center [715, 392] width 660 height 65
click at [518, 400] on p "When playing a melody on any single instrument, it does not really matter what …" at bounding box center [715, 392] width 660 height 65
click at [613, 401] on p "When playing a melody on any single instrument, it does not really matter what …" at bounding box center [715, 392] width 660 height 65
click at [665, 412] on p "When playing a melody on any single instrument, it does not really matter what …" at bounding box center [715, 392] width 660 height 65
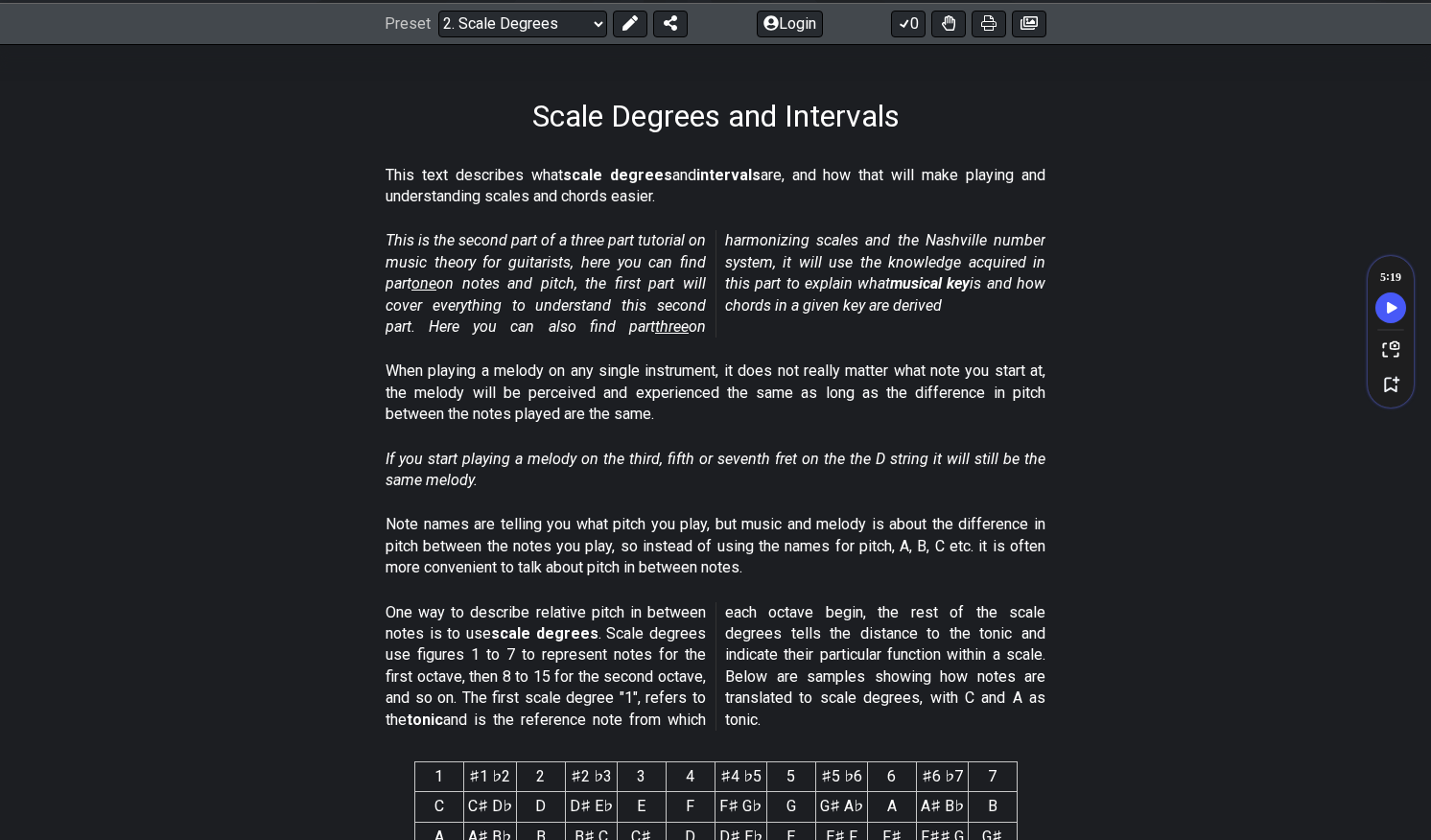
click at [916, 406] on p "When playing a melody on any single instrument, it does not really matter what …" at bounding box center [715, 392] width 660 height 65
click at [478, 417] on p "When playing a melody on any single instrument, it does not really matter what …" at bounding box center [715, 392] width 660 height 65
click at [583, 492] on div "If you start playing a melody on the third, fifth or seventh fret on the the D …" at bounding box center [715, 474] width 660 height 66
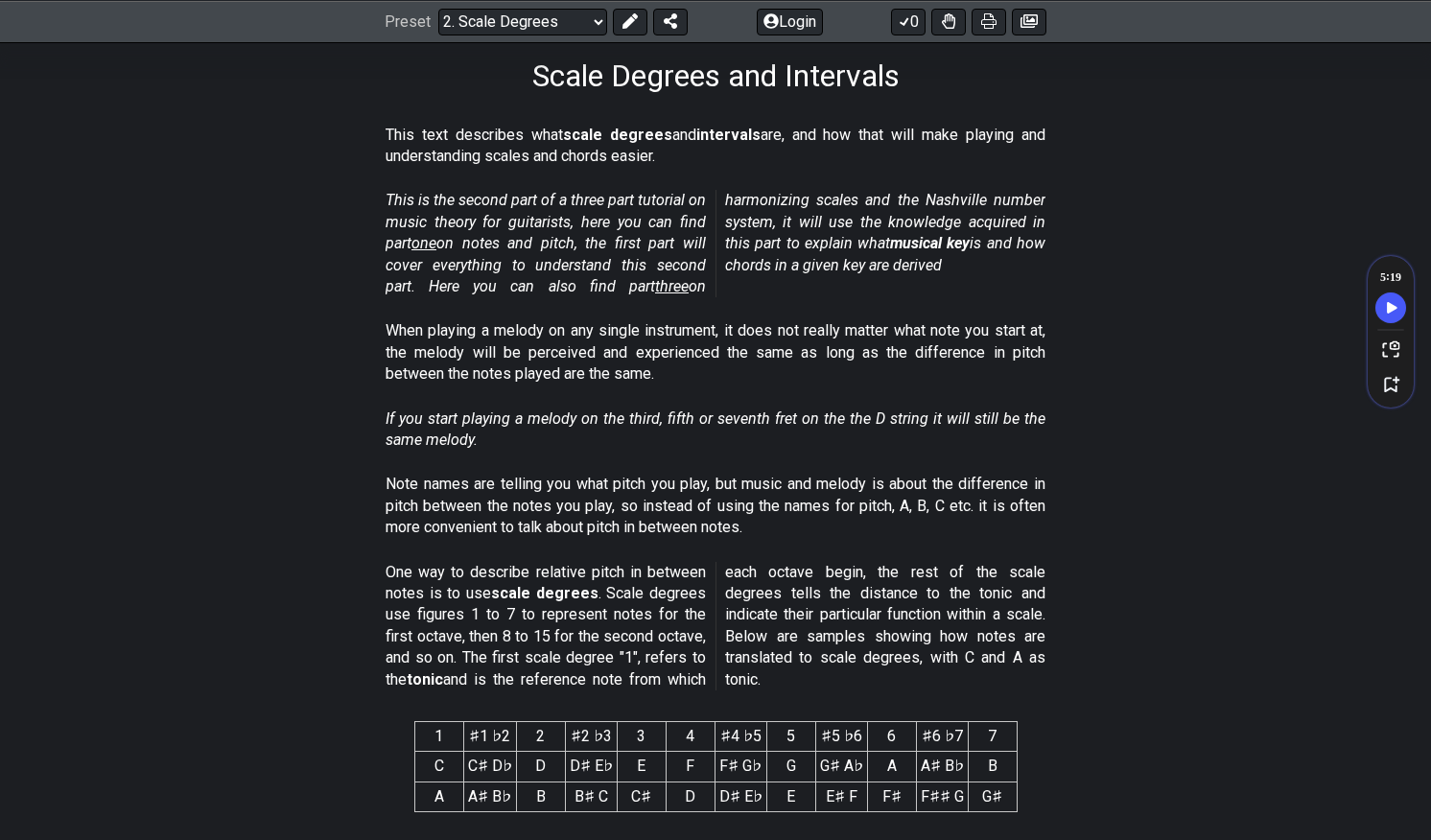
scroll to position [315, 0]
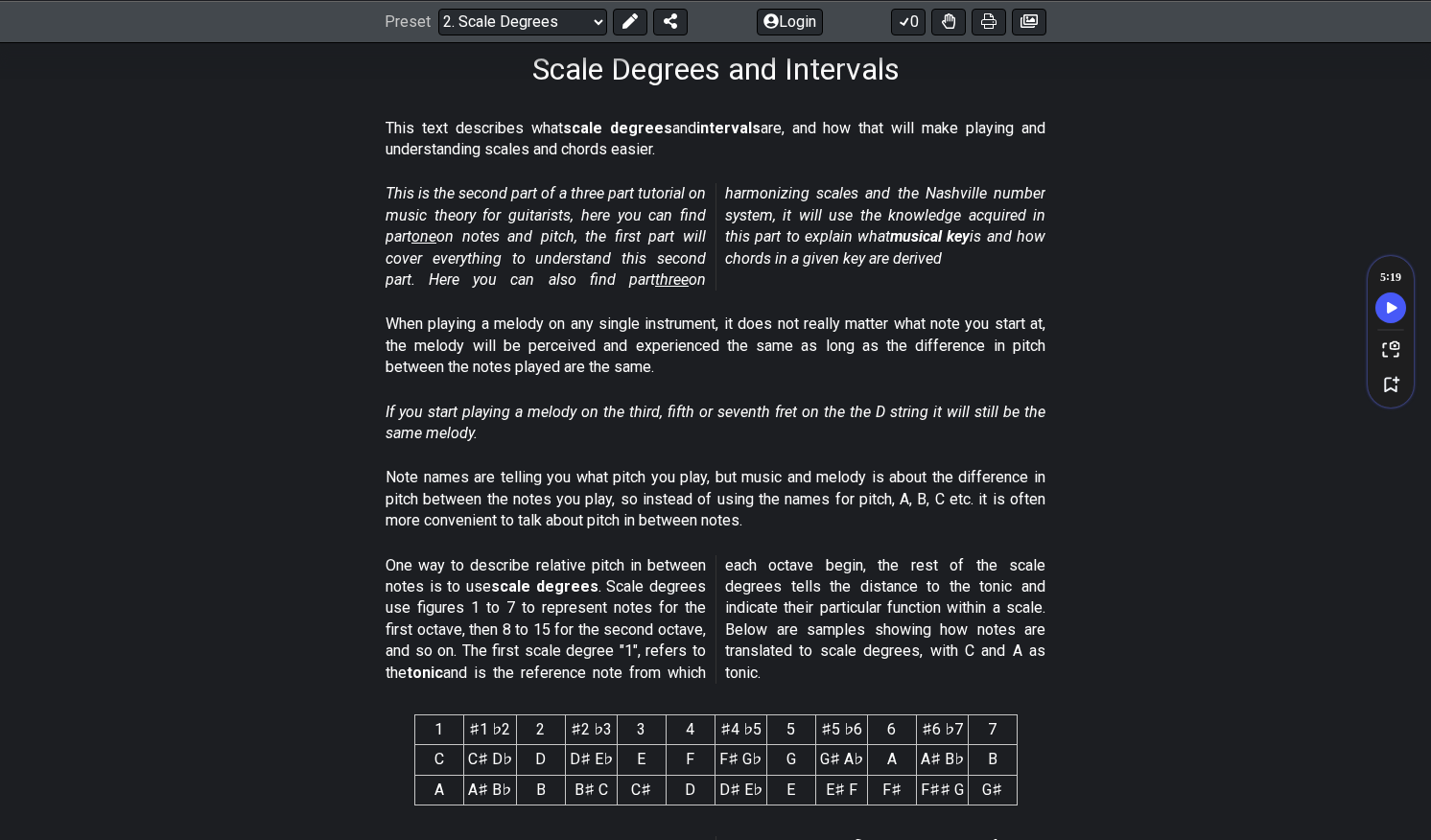
click at [518, 644] on p "One way to describe relative pitch in between notes is to use scale degrees . S…" at bounding box center [715, 619] width 660 height 128
click at [606, 644] on p "One way to describe relative pitch in between notes is to use scale degrees . S…" at bounding box center [715, 619] width 660 height 128
click at [656, 644] on p "One way to describe relative pitch in between notes is to use scale degrees . S…" at bounding box center [715, 619] width 660 height 128
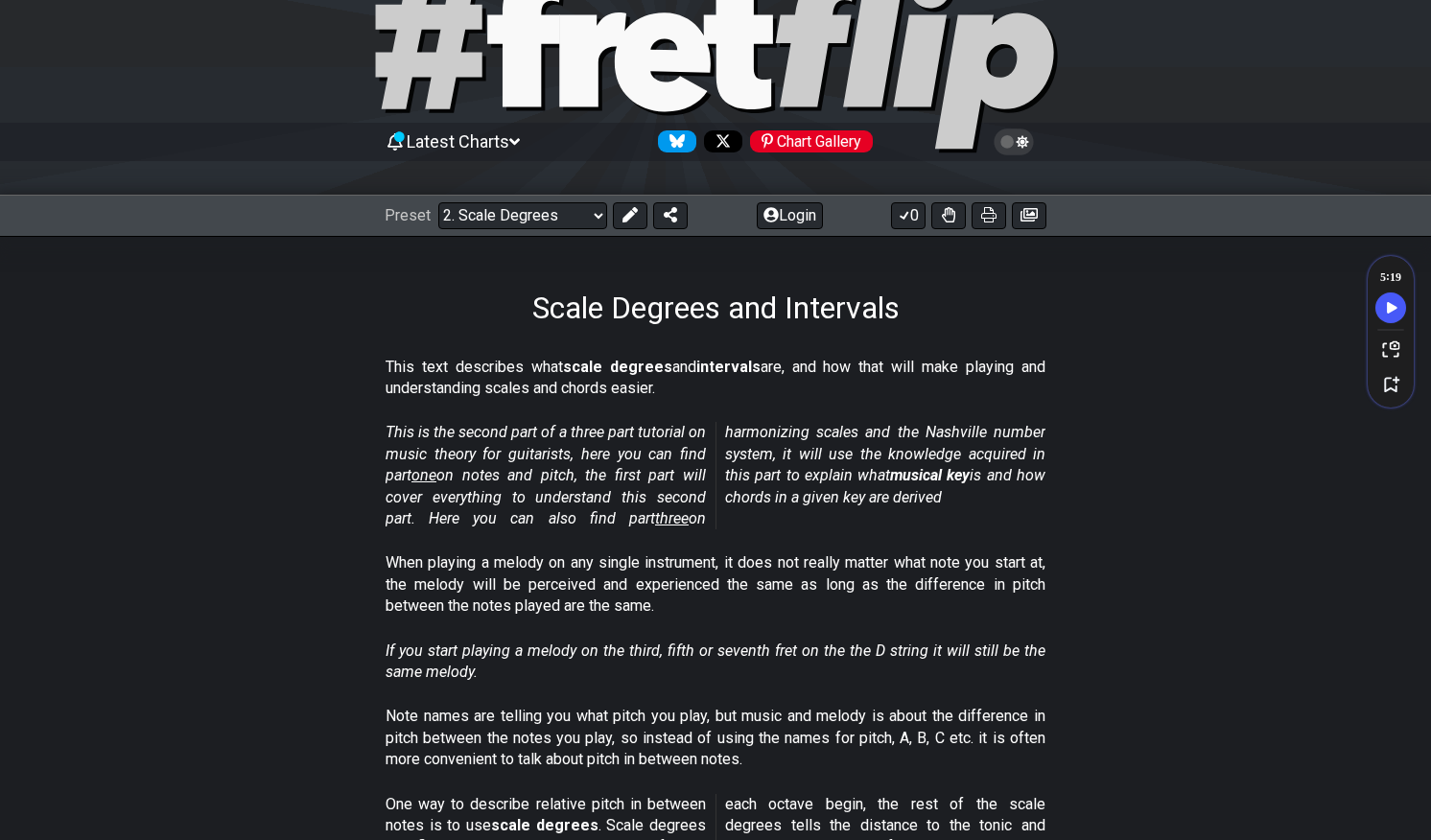
scroll to position [83, 0]
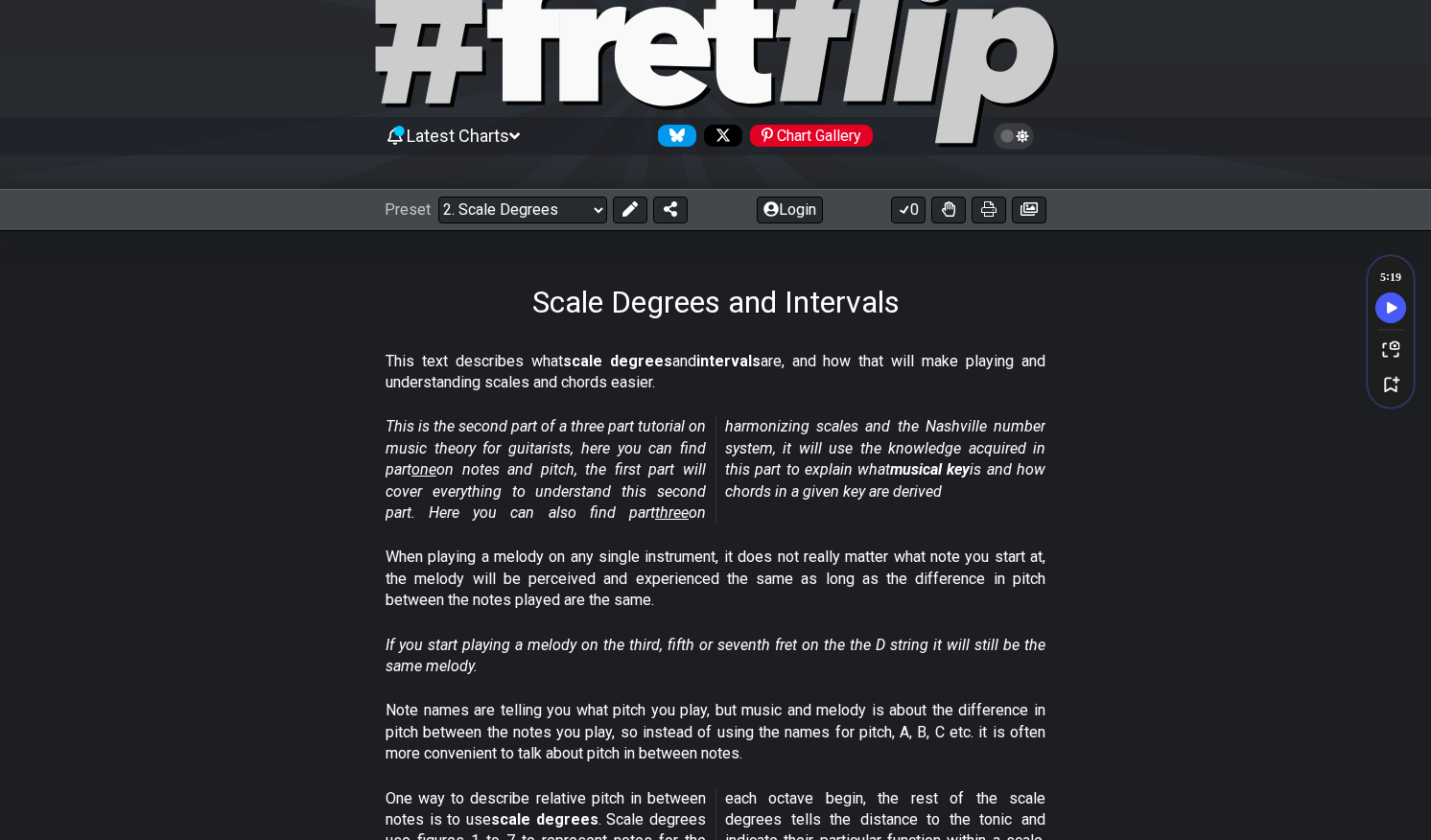
click at [410, 570] on p "When playing a melody on any single instrument, it does not really matter what …" at bounding box center [715, 578] width 660 height 65
click at [1204, 294] on div "Scale Degrees and Intervals" at bounding box center [715, 275] width 1431 height 91
click at [592, 602] on p "When playing a melody on any single instrument, it does not really matter what …" at bounding box center [715, 578] width 660 height 65
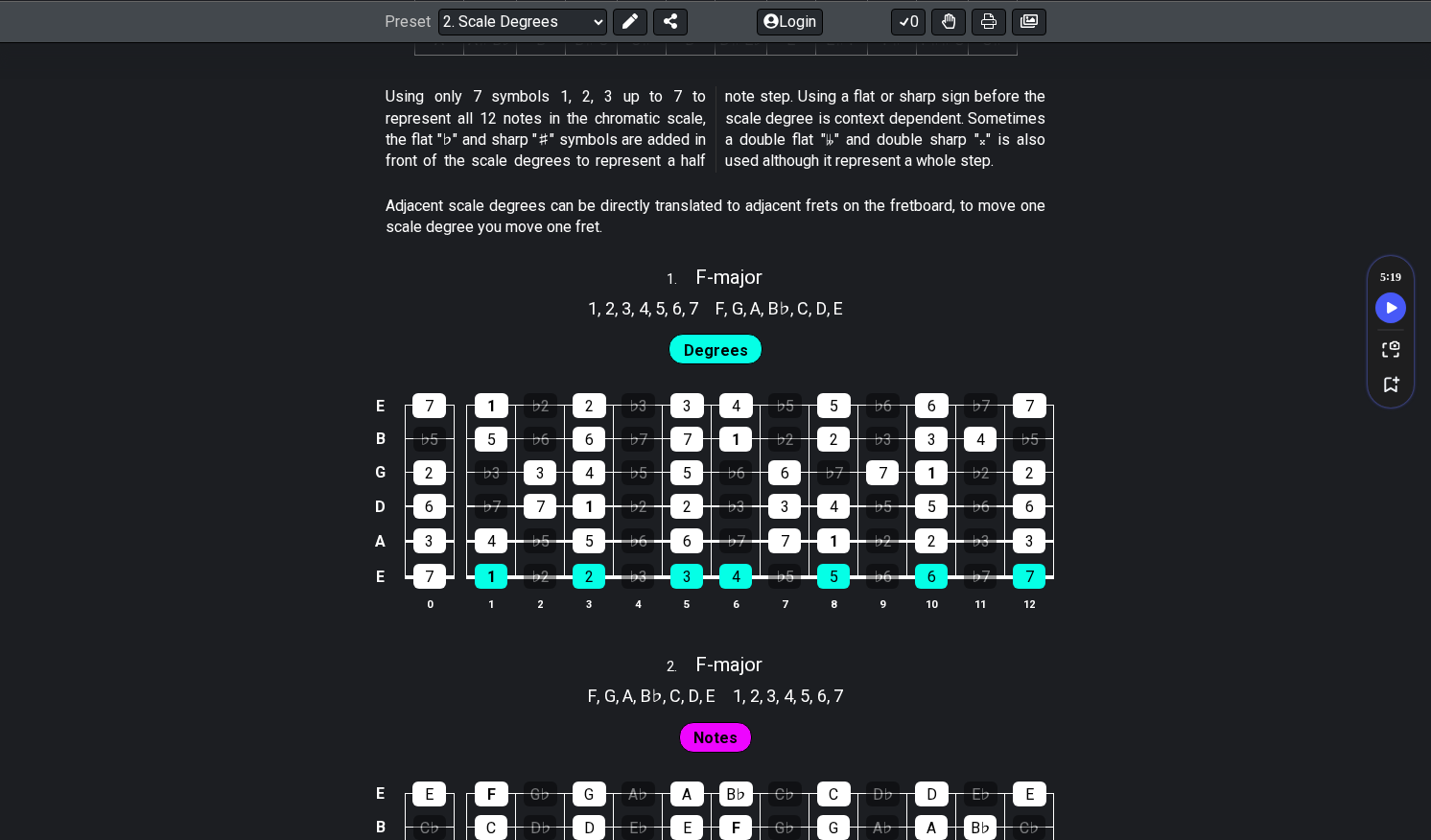
scroll to position [1059, 0]
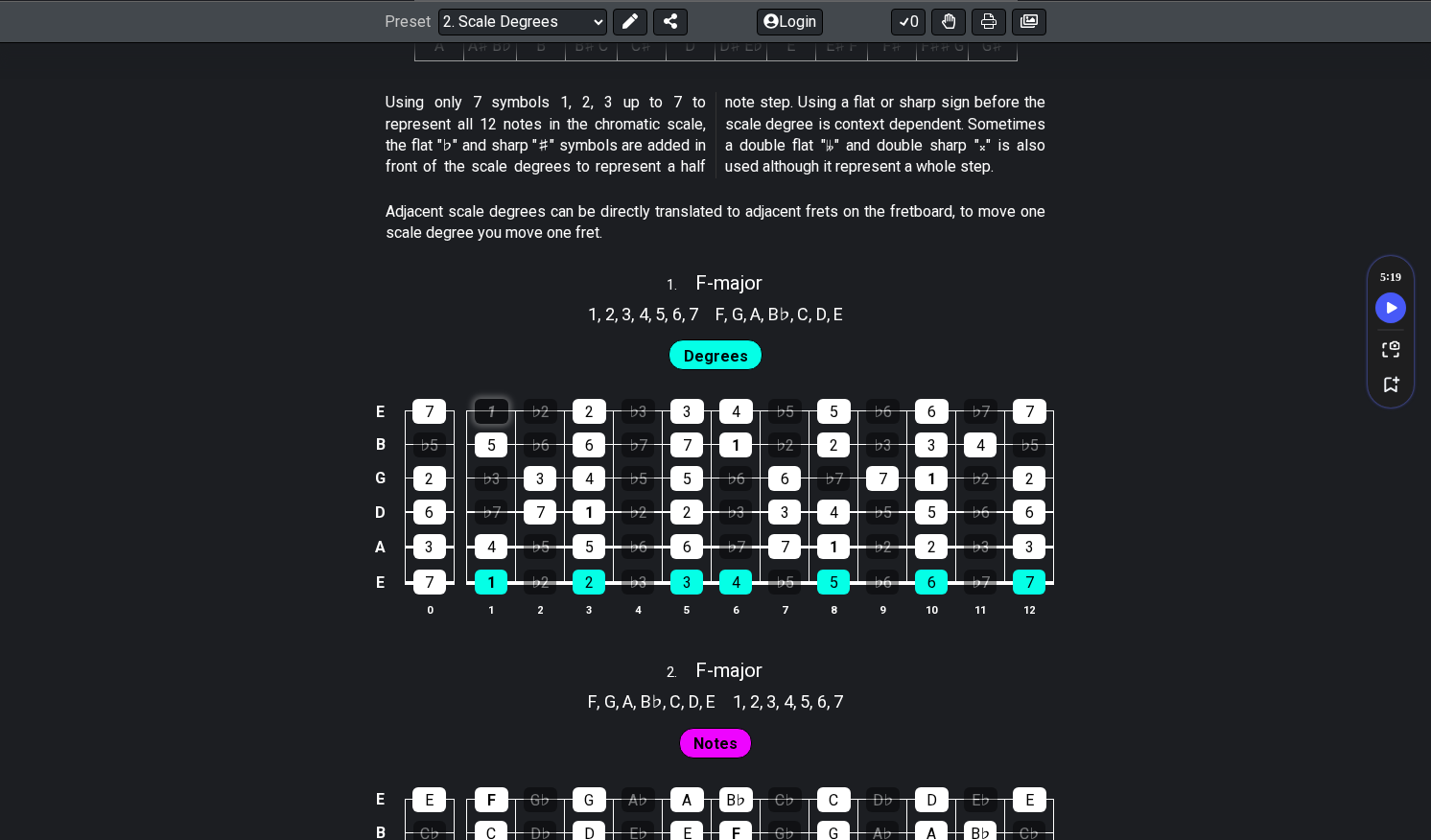
click at [503, 415] on div "1" at bounding box center [492, 411] width 34 height 25
click at [497, 417] on div "1" at bounding box center [492, 411] width 34 height 25
click at [487, 405] on div "1" at bounding box center [492, 411] width 34 height 25
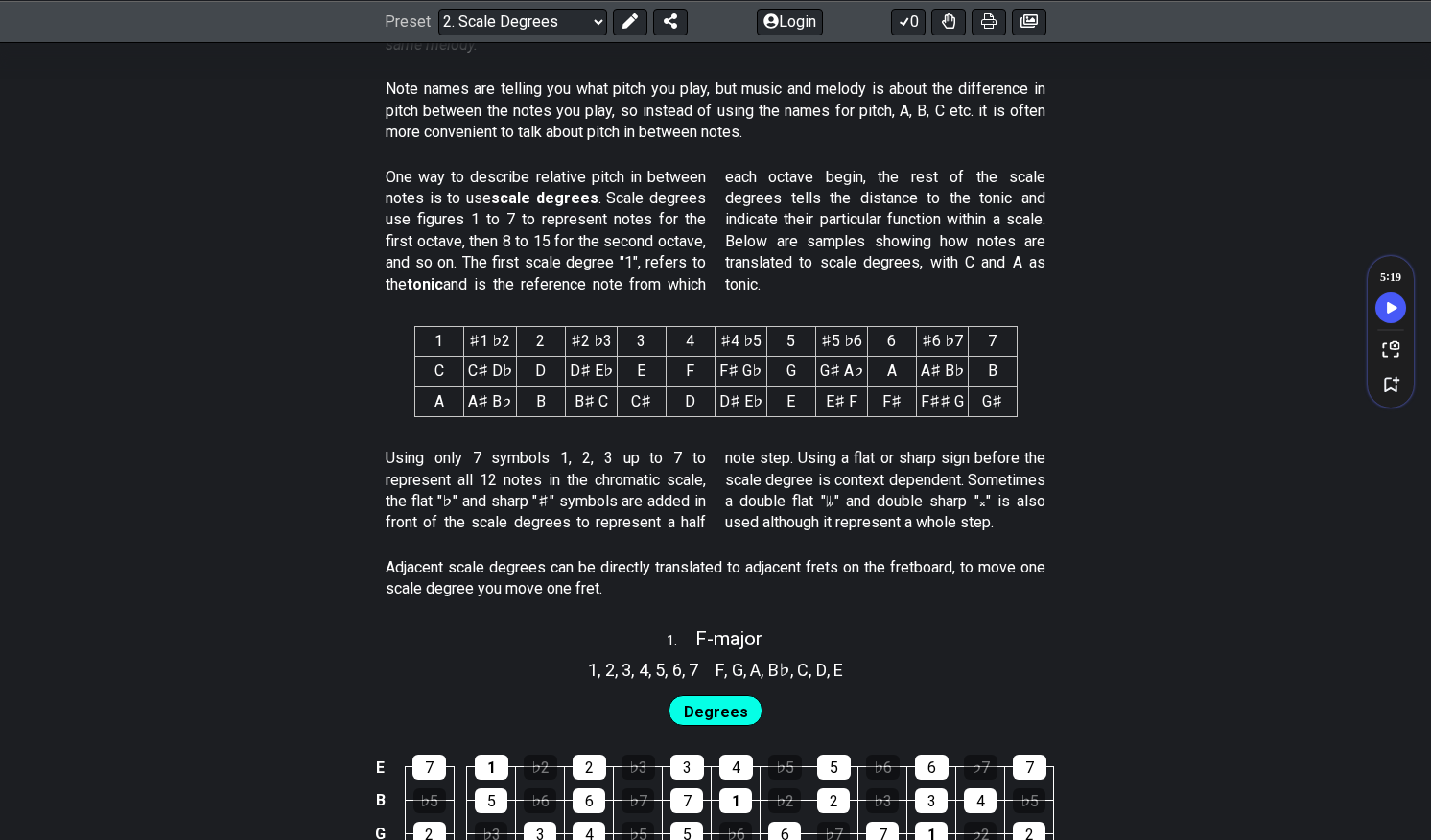
scroll to position [875, 0]
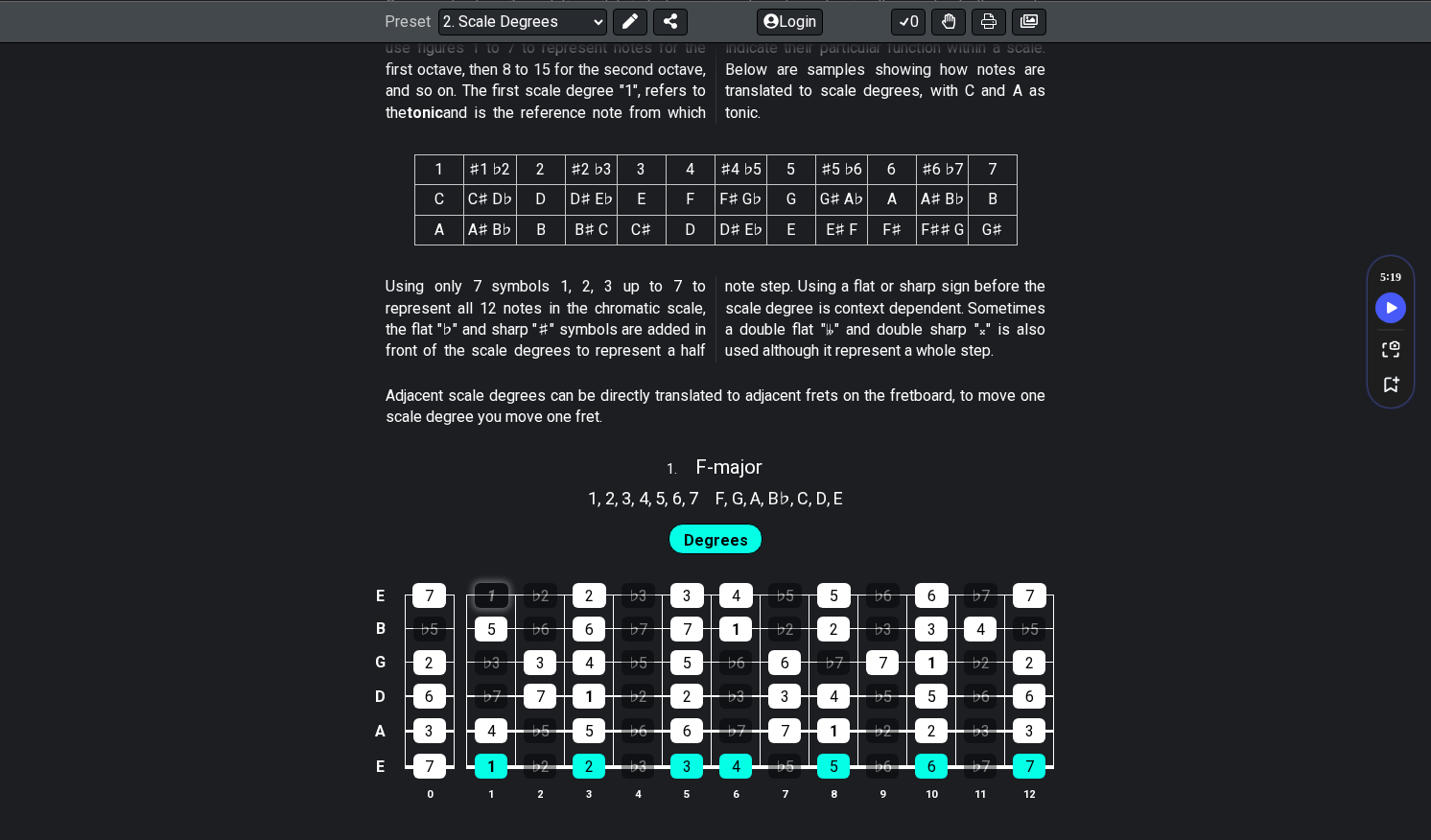
click at [487, 592] on div "1" at bounding box center [492, 595] width 34 height 25
click at [717, 534] on span "Degrees" at bounding box center [716, 540] width 65 height 28
click at [489, 594] on div "1" at bounding box center [492, 595] width 34 height 25
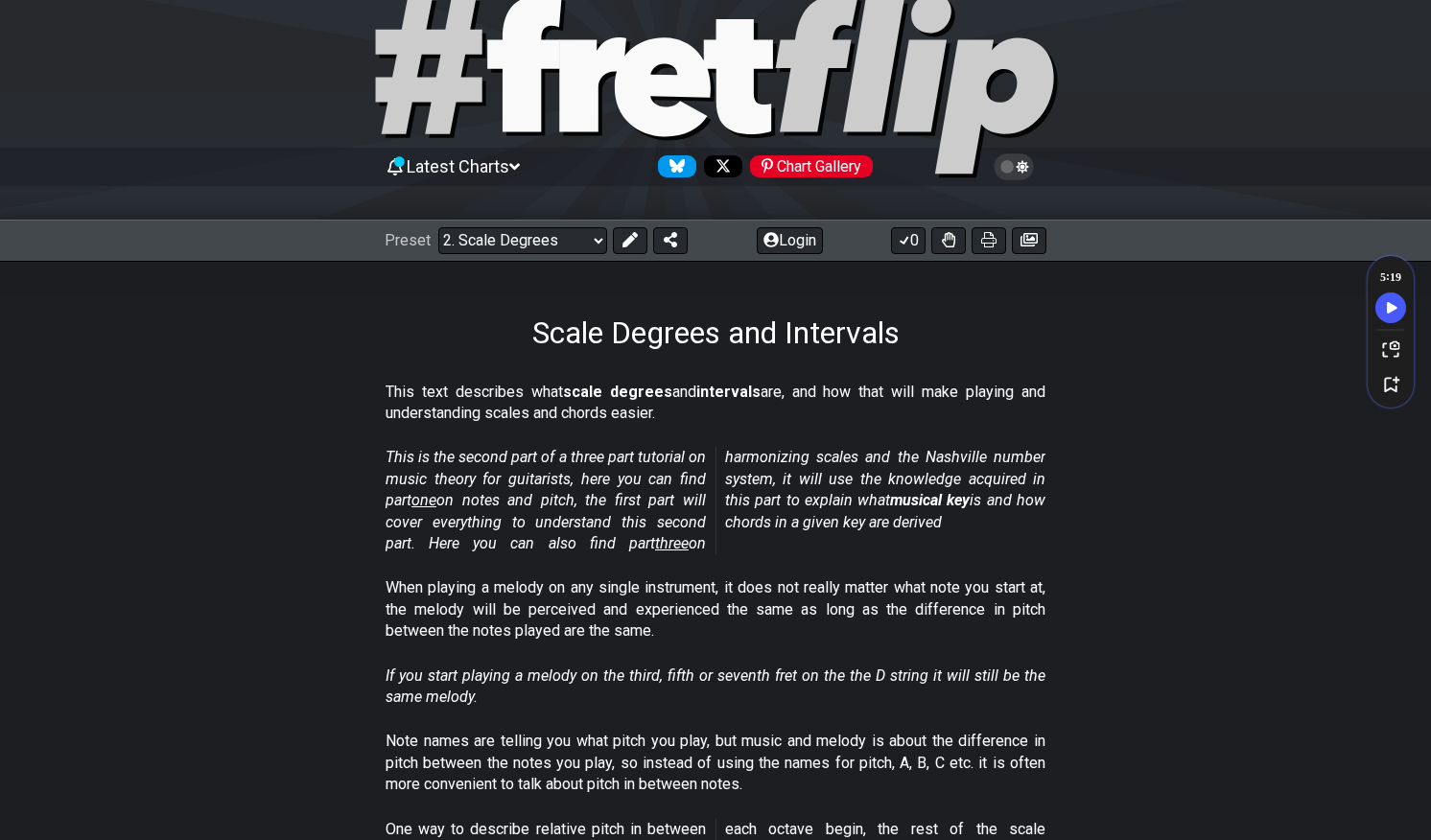
scroll to position [0, 0]
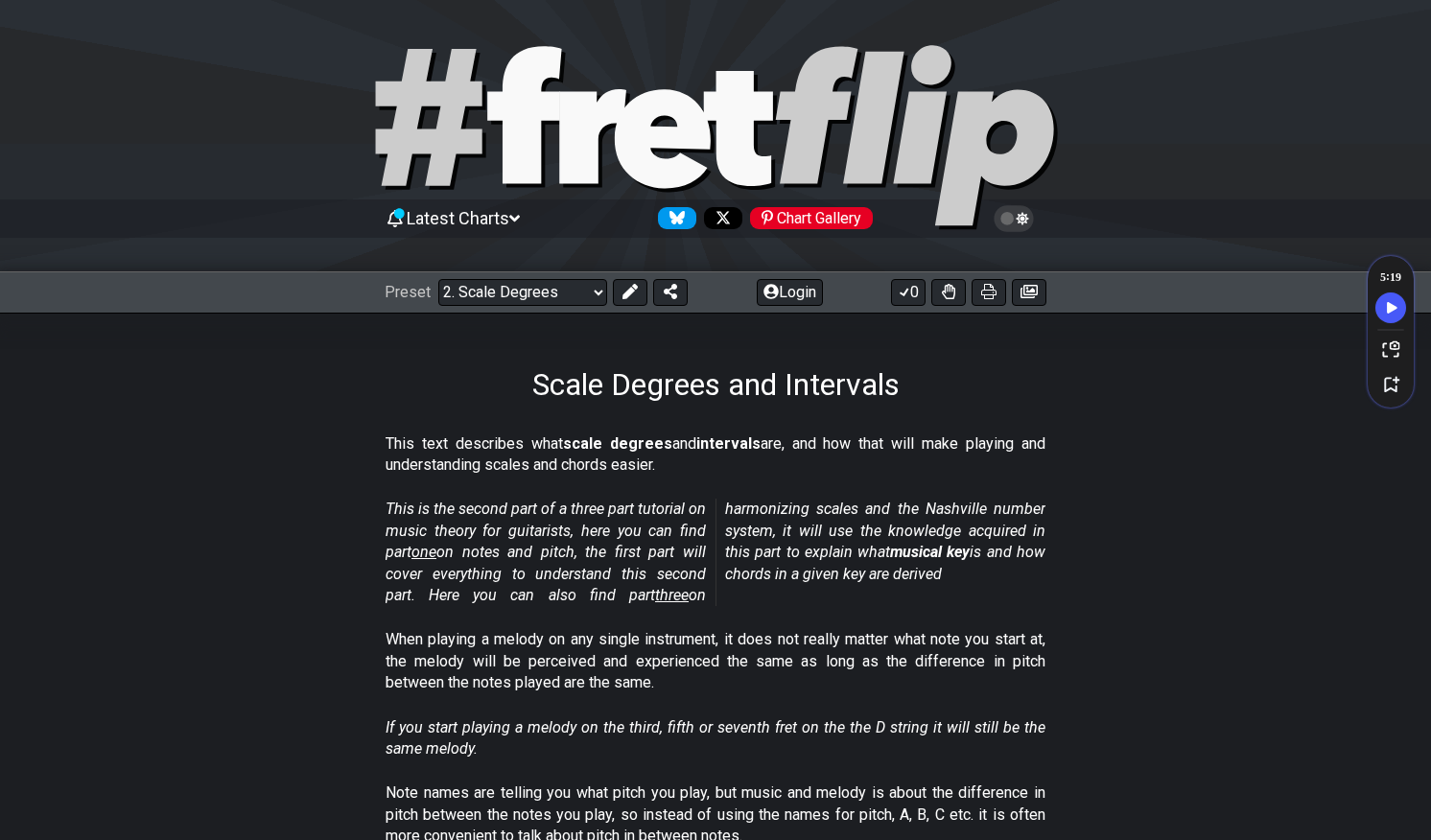
click at [307, 513] on section "This is the second part of a three part tutorial on music theory for guitarists…" at bounding box center [715, 555] width 1431 height 130
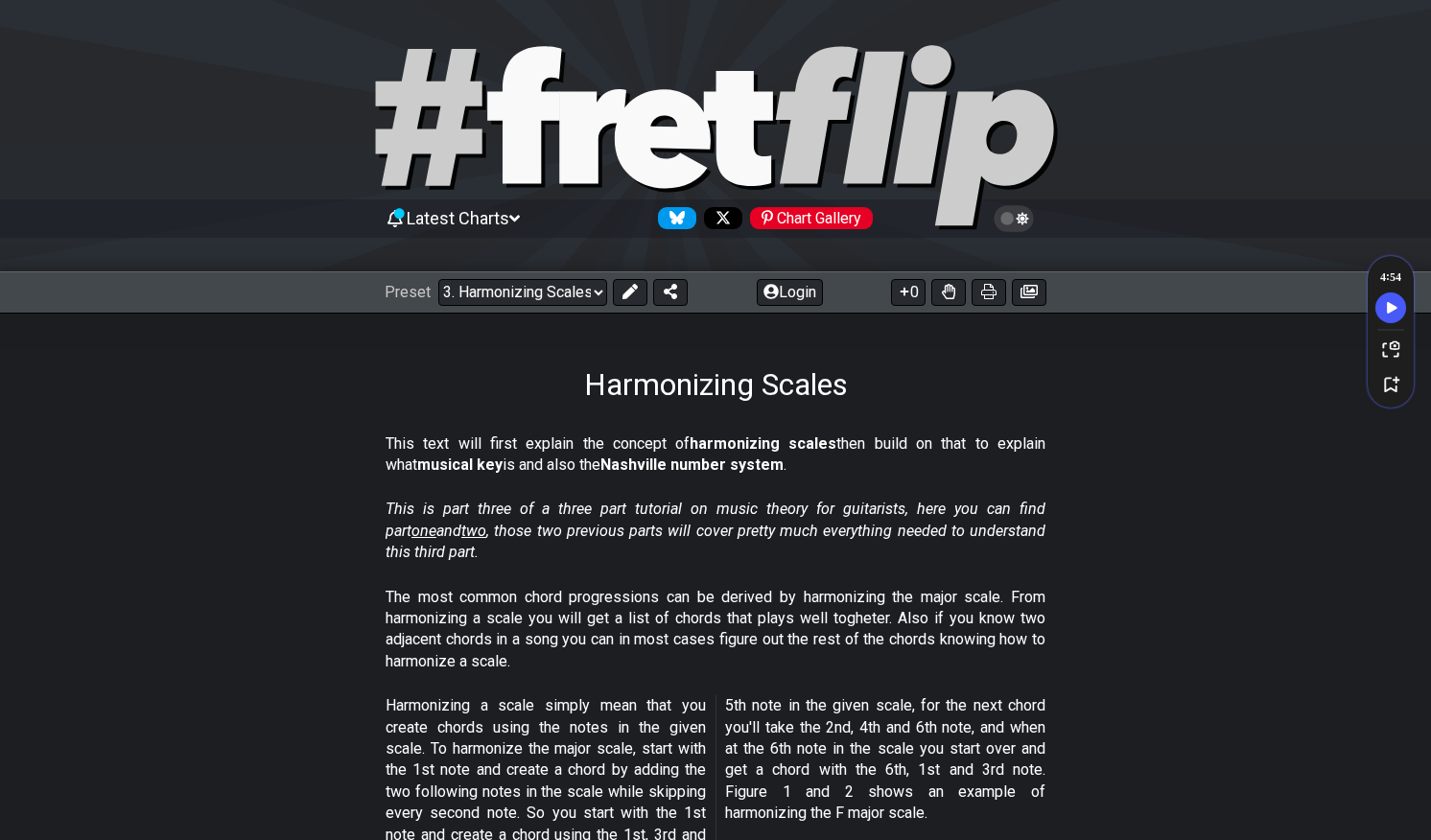
select select "/harmonizing-scales"
